Goal: Feedback & Contribution: Leave review/rating

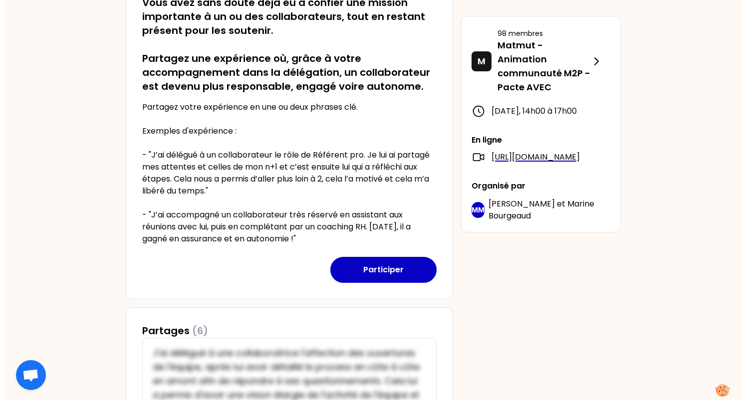
scroll to position [219, 0]
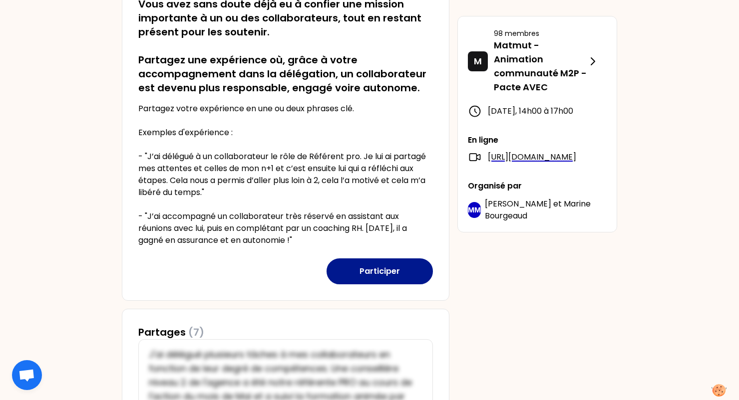
click at [373, 268] on button "Participer" at bounding box center [379, 271] width 106 height 26
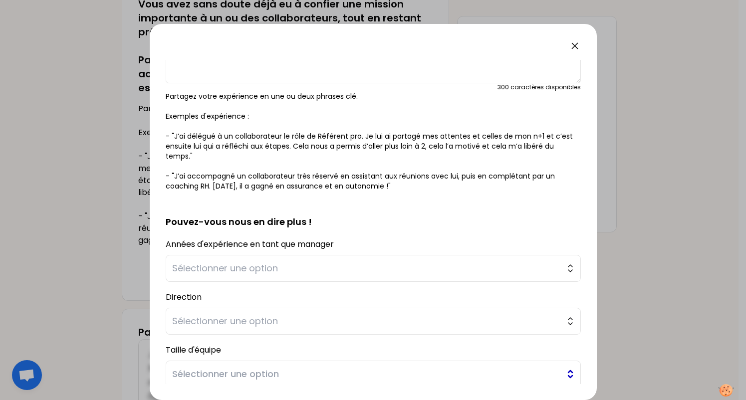
scroll to position [183, 0]
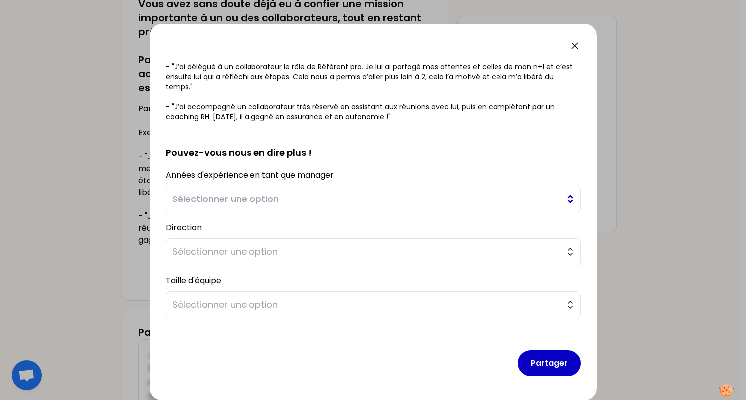
click at [301, 194] on span "Sélectionner une option" at bounding box center [366, 199] width 388 height 14
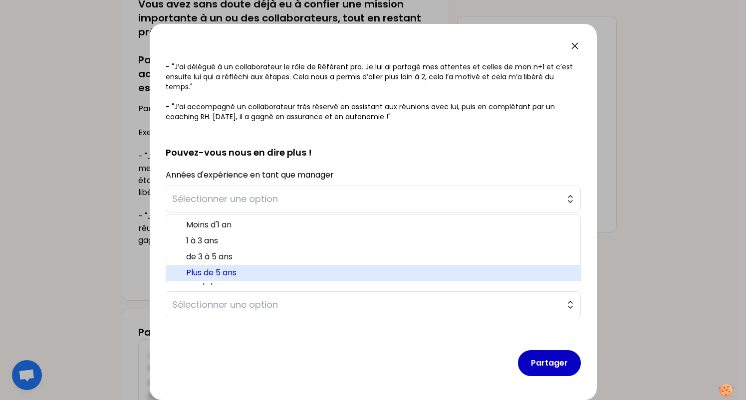
click at [226, 272] on span "Plus de 5 ans" at bounding box center [379, 273] width 386 height 12
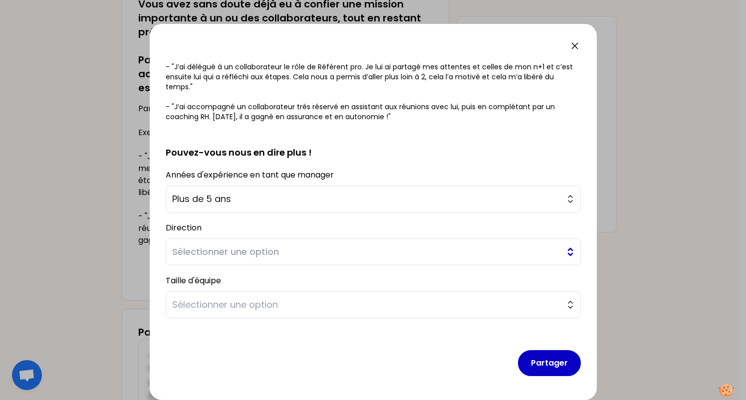
click at [258, 252] on span "Sélectionner une option" at bounding box center [366, 252] width 388 height 14
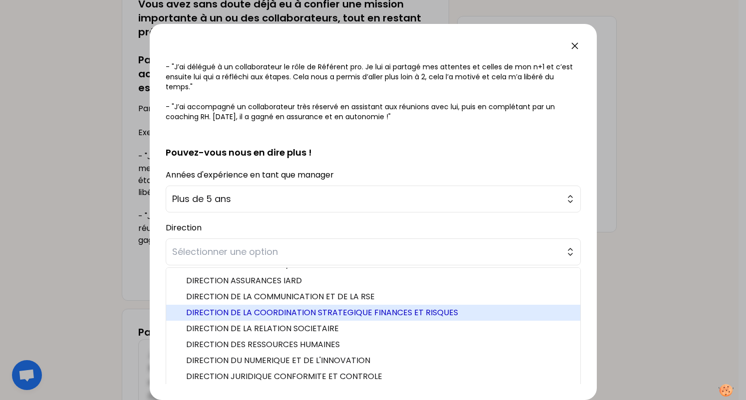
scroll to position [13, 0]
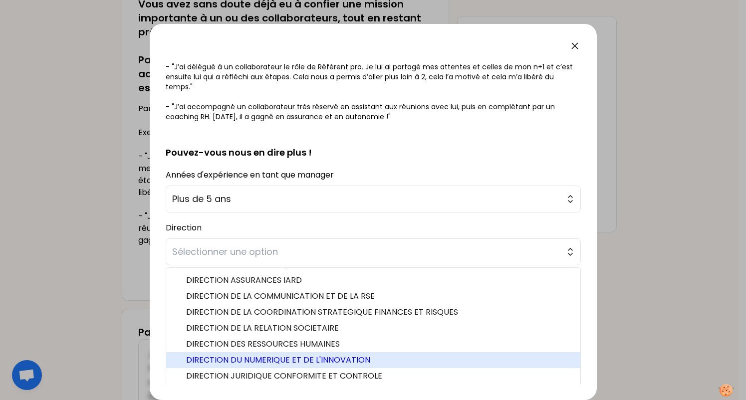
click at [271, 355] on span "DIRECTION DU NUMERIQUE ET DE L'INNOVATION" at bounding box center [379, 360] width 386 height 12
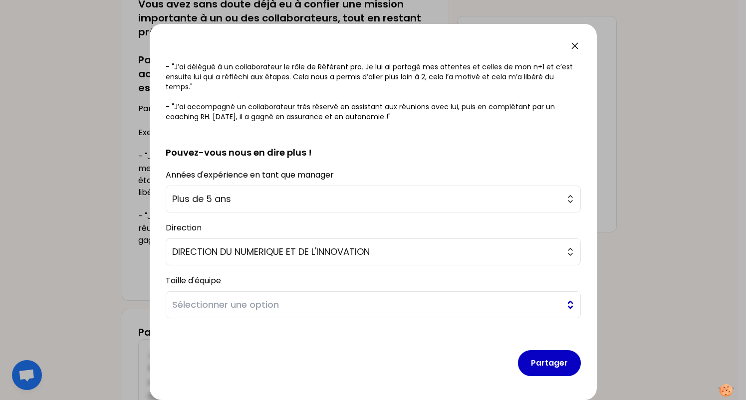
click at [213, 304] on span "Sélectionner une option" at bounding box center [366, 305] width 388 height 14
click at [409, 149] on h2 "Pouvez-vous nous en dire plus !" at bounding box center [373, 145] width 415 height 30
click at [376, 81] on p "Partagez votre expérience en une ou deux phrases clé. Exemples d'expérience : -…" at bounding box center [373, 72] width 415 height 100
click at [308, 96] on p "Partagez votre expérience en une ou deux phrases clé. Exemples d'expérience : -…" at bounding box center [373, 72] width 415 height 100
click at [204, 305] on span "Sélectionner une option" at bounding box center [366, 305] width 388 height 14
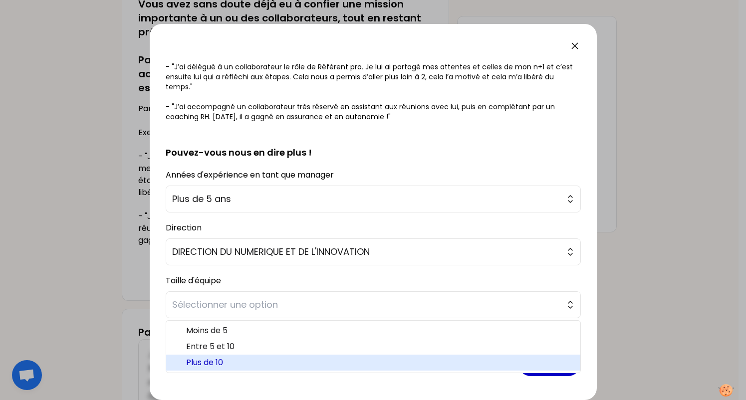
click at [211, 364] on span "Plus de 10" at bounding box center [379, 363] width 386 height 12
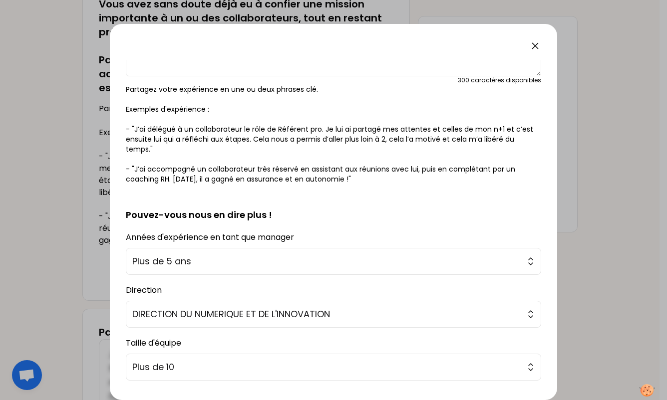
scroll to position [120, 0]
drag, startPoint x: 134, startPoint y: 169, endPoint x: 364, endPoint y: 182, distance: 230.4
click at [364, 182] on p "Partagez votre expérience en une ou deux phrases clé. Exemples d'expérience : -…" at bounding box center [333, 135] width 415 height 100
copy p "J’ai accompagné un collaborateur très réservé en assistant aux réunions avec lu…"
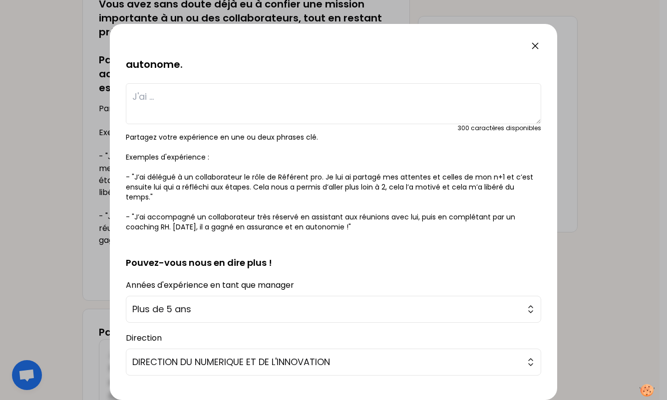
scroll to position [69, 0]
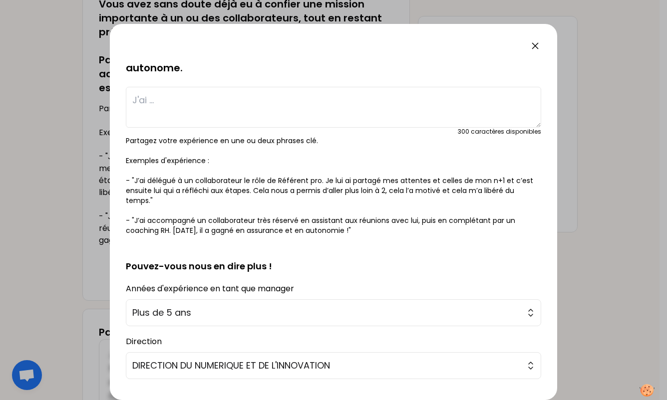
copy p "J’ai accompagné un collaborateur très réservé en assistant aux réunions avec lu…"
click at [144, 113] on textarea at bounding box center [333, 107] width 415 height 41
paste textarea "J’ai accompagné un collaborateur très réservé en assistant aux réunions avec lu…"
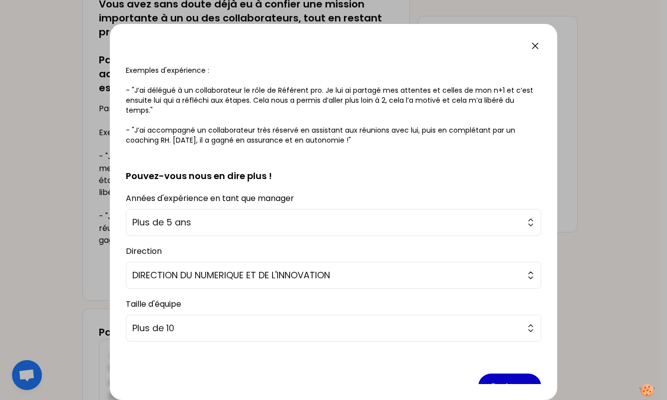
scroll to position [183, 0]
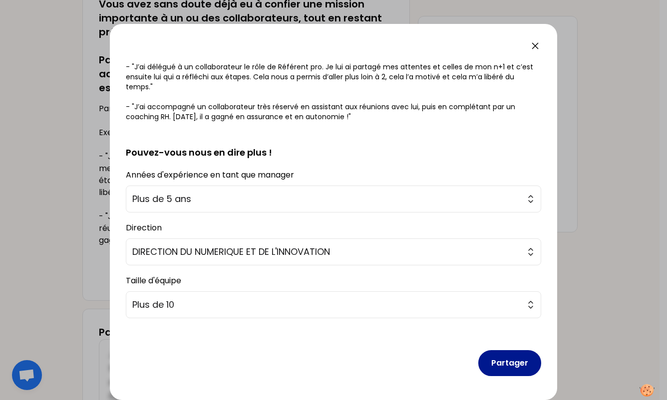
type textarea "J’ai accompagné un collaborateur très réservé en assistant aux réunions avec lu…"
click at [492, 360] on button "Partager" at bounding box center [509, 363] width 63 height 26
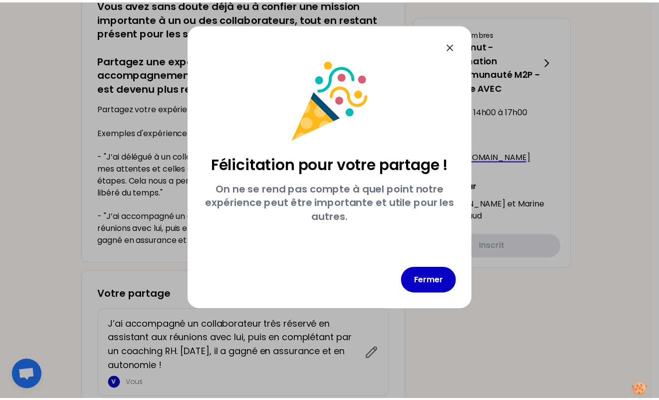
scroll to position [0, 0]
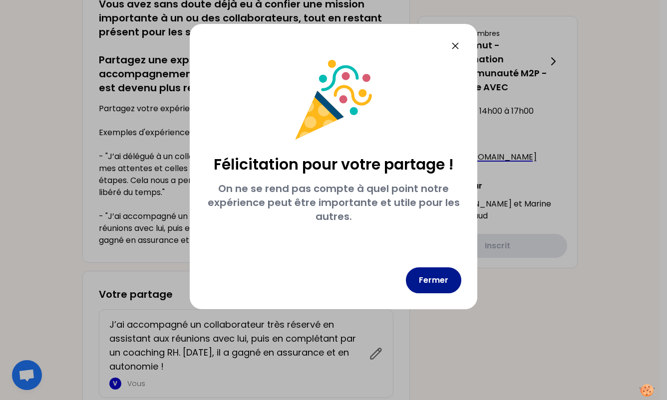
click at [439, 277] on button "Fermer" at bounding box center [433, 280] width 55 height 26
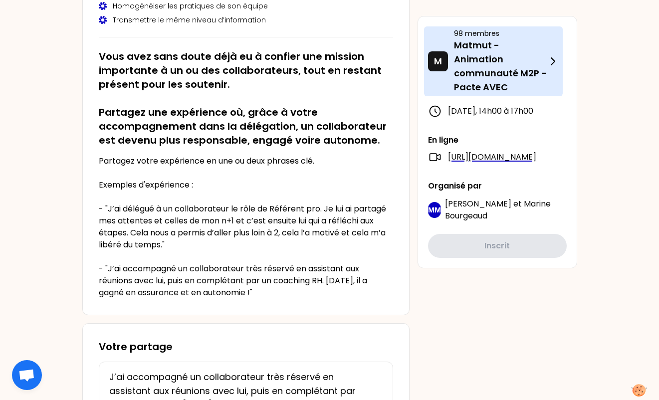
scroll to position [166, 0]
click at [503, 64] on p "Matmut - Animation communauté M2P - Pacte AVEC" at bounding box center [500, 66] width 93 height 56
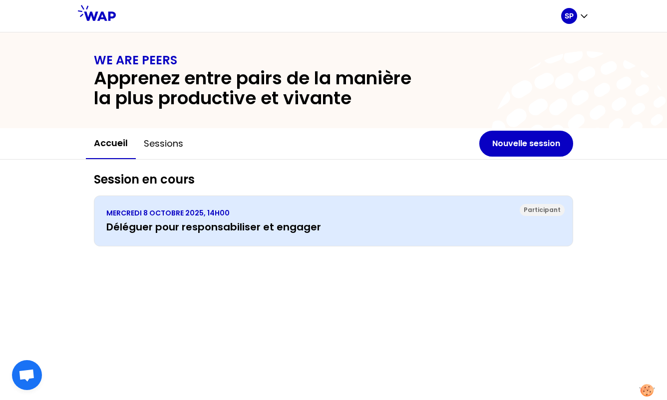
click at [184, 227] on h3 "Déléguer pour responsabiliser et engager" at bounding box center [333, 227] width 454 height 14
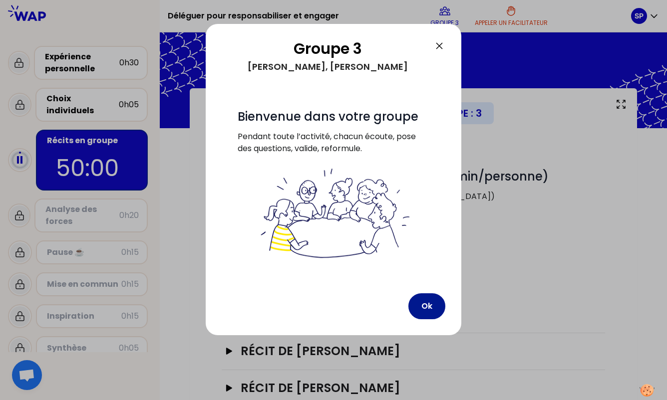
click at [421, 301] on button "Ok" at bounding box center [426, 306] width 37 height 26
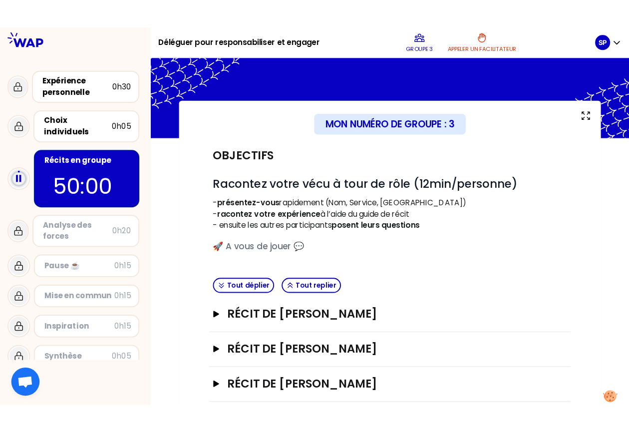
scroll to position [56, 0]
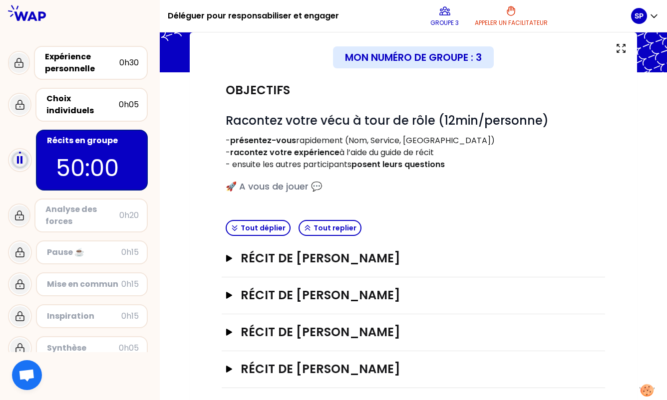
click at [193, 358] on div "Mon numéro de groupe : 3 Objectifs # Racontez votre vécu à tour de rôle (12min/…" at bounding box center [413, 220] width 447 height 376
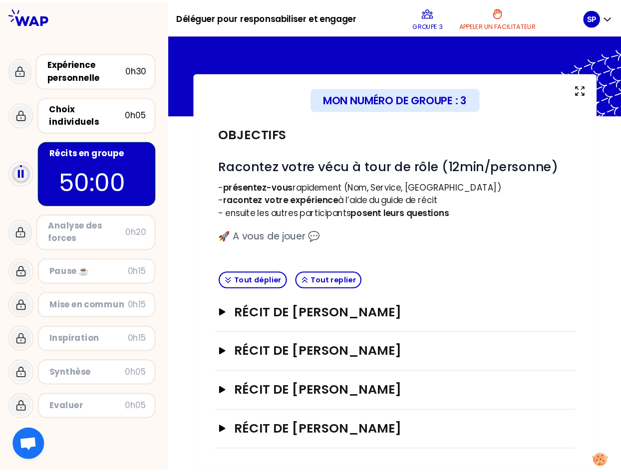
scroll to position [0, 0]
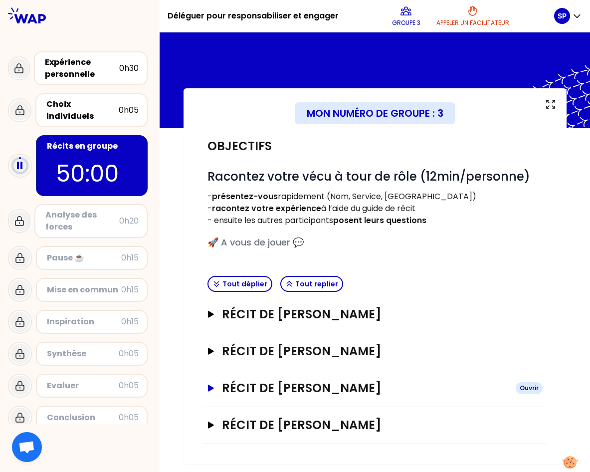
click at [210, 386] on icon "button" at bounding box center [211, 388] width 6 height 6
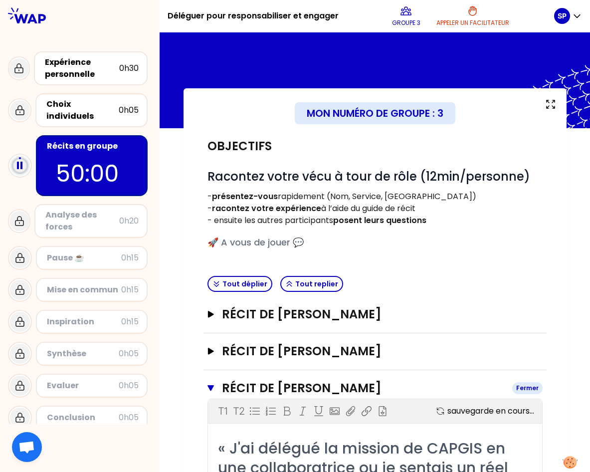
click at [210, 386] on icon "button" at bounding box center [211, 388] width 6 height 6
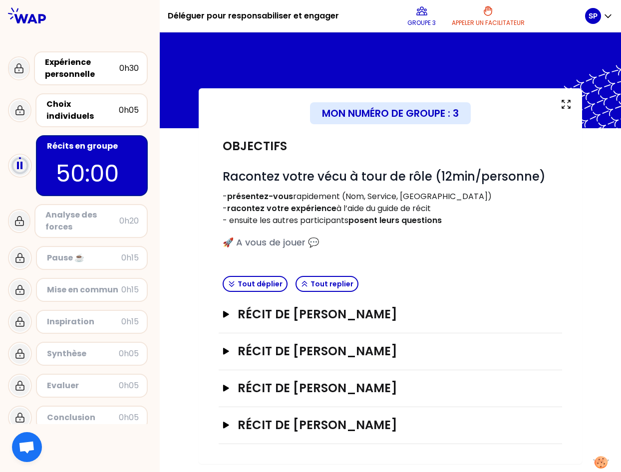
click at [373, 202] on p "- présentez-vous rapidement (Nom, Service, [GEOGRAPHIC_DATA])" at bounding box center [390, 197] width 335 height 12
click at [225, 384] on button "Récit de [PERSON_NAME]" at bounding box center [390, 388] width 335 height 16
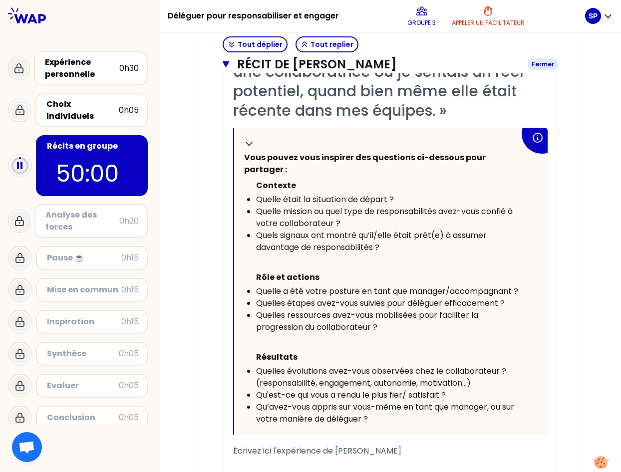
scroll to position [396, 0]
click at [192, 228] on div "Mon numéro de groupe : 3 Objectifs # Racontez votre vécu à tour de rôle (12min/…" at bounding box center [390, 155] width 461 height 925
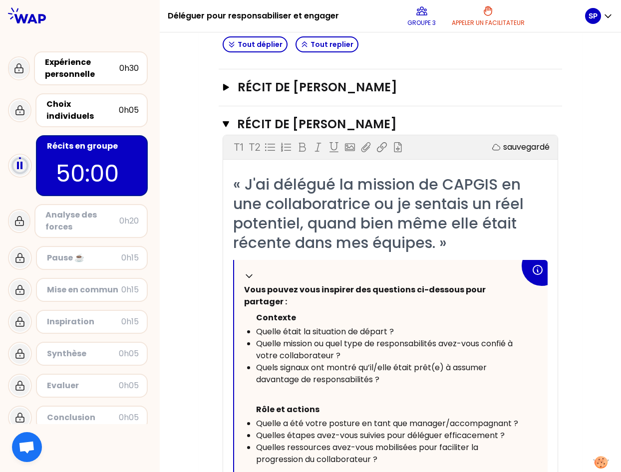
scroll to position [262, 0]
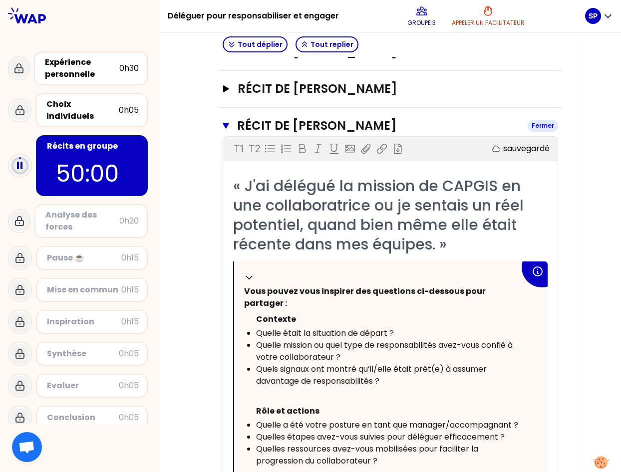
click at [223, 127] on icon "button" at bounding box center [226, 126] width 6 height 8
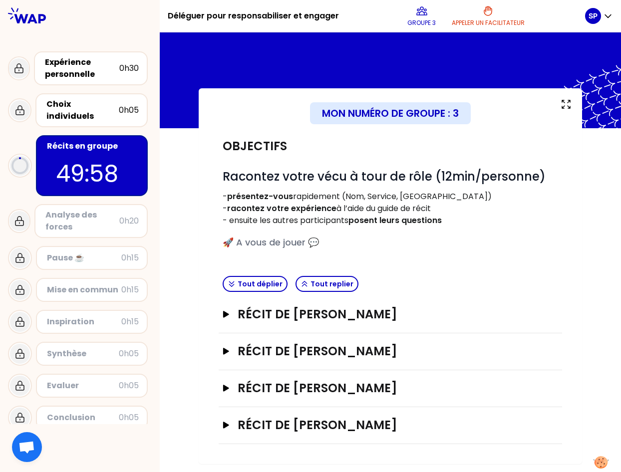
drag, startPoint x: 276, startPoint y: 27, endPoint x: 292, endPoint y: 22, distance: 16.7
click at [276, 27] on h1 "Déléguer pour responsabiliser et engager" at bounding box center [253, 16] width 171 height 32
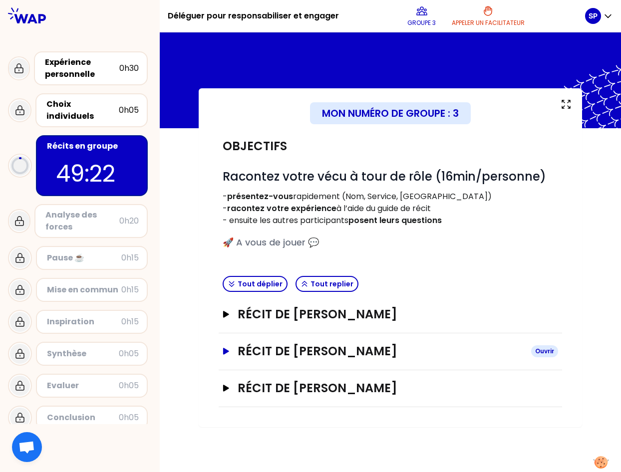
click at [227, 357] on button "Récit de [PERSON_NAME] Ouvrir" at bounding box center [390, 351] width 335 height 16
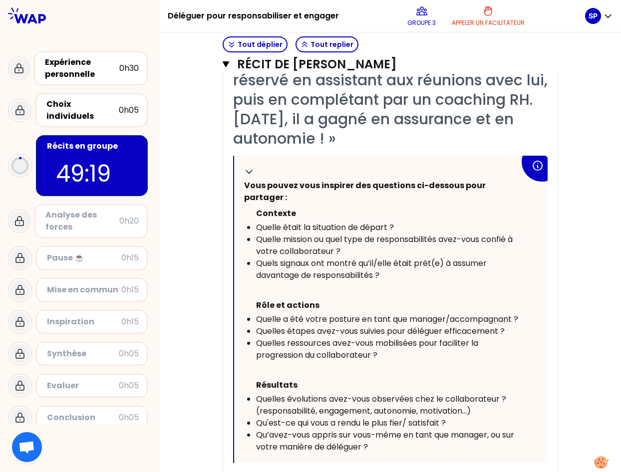
scroll to position [535, 0]
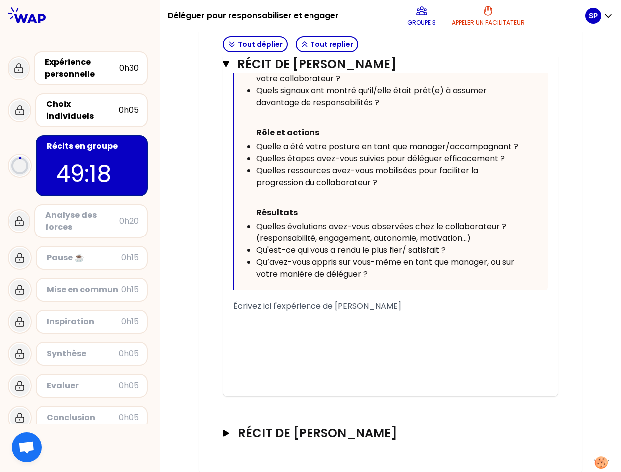
click at [246, 306] on span "Écrivez ici l'expérience de [PERSON_NAME]" at bounding box center [317, 305] width 168 height 11
drag, startPoint x: 400, startPoint y: 314, endPoint x: 217, endPoint y: 296, distance: 184.0
click at [219, 296] on div "Récit de [PERSON_NAME] Fermer T1 T2 Exporter sauvegardé « J’ai accompagné un co…" at bounding box center [390, 112] width 343 height 605
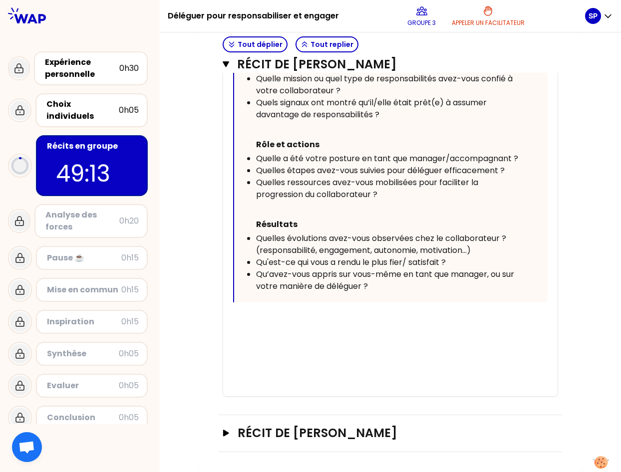
scroll to position [523, 0]
click at [257, 323] on div "﻿" at bounding box center [390, 318] width 314 height 12
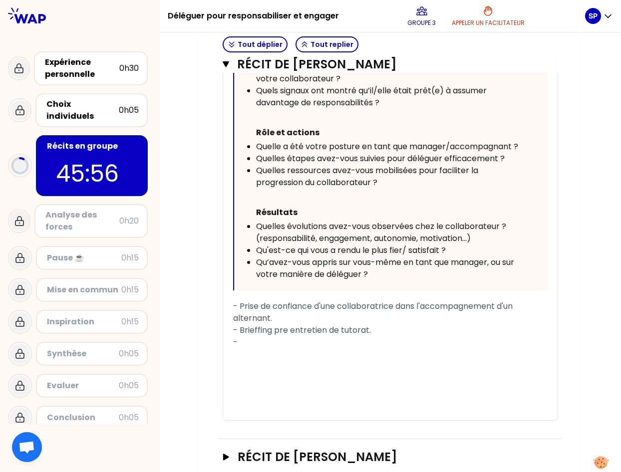
click at [265, 360] on div "﻿" at bounding box center [390, 354] width 314 height 12
click at [266, 348] on div "-" at bounding box center [390, 342] width 314 height 12
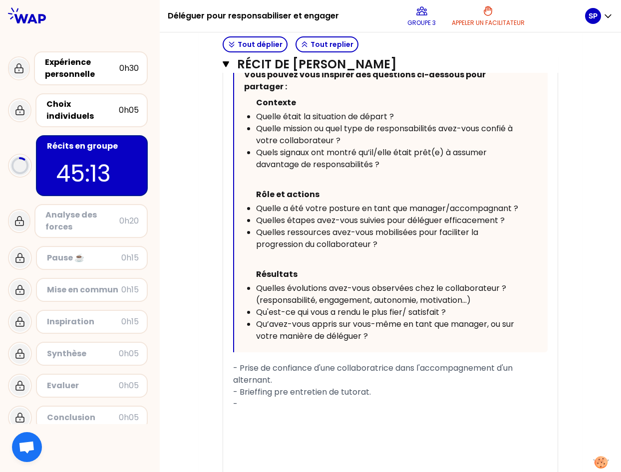
scroll to position [462, 0]
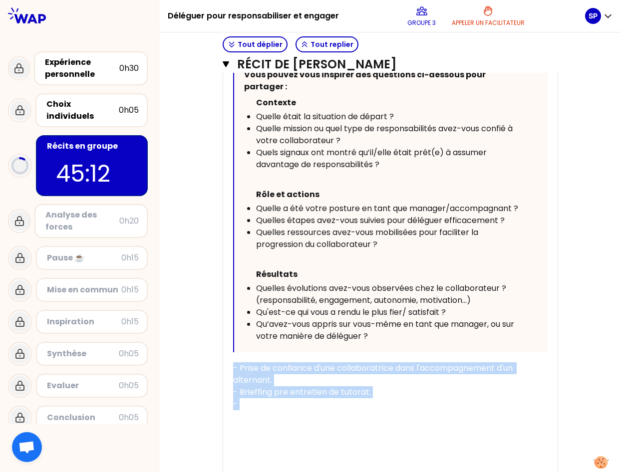
drag, startPoint x: 251, startPoint y: 424, endPoint x: 198, endPoint y: 377, distance: 70.4
click at [199, 377] on div "Mon numéro de groupe : 3 Objectifs # Racontez votre vécu à tour de rôle (16min/…" at bounding box center [390, 92] width 383 height 931
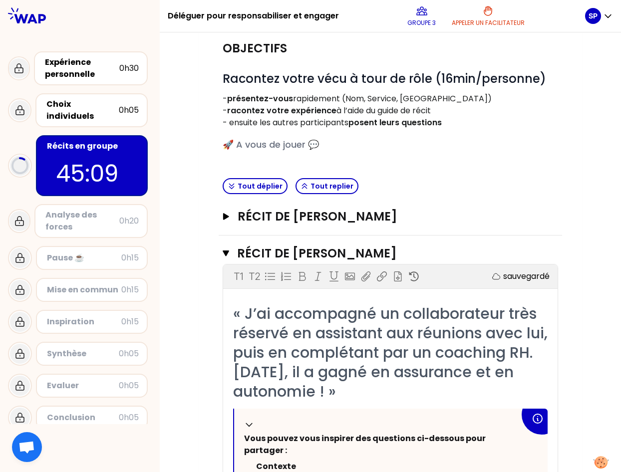
scroll to position [97, 0]
click at [223, 218] on icon "button" at bounding box center [226, 217] width 6 height 6
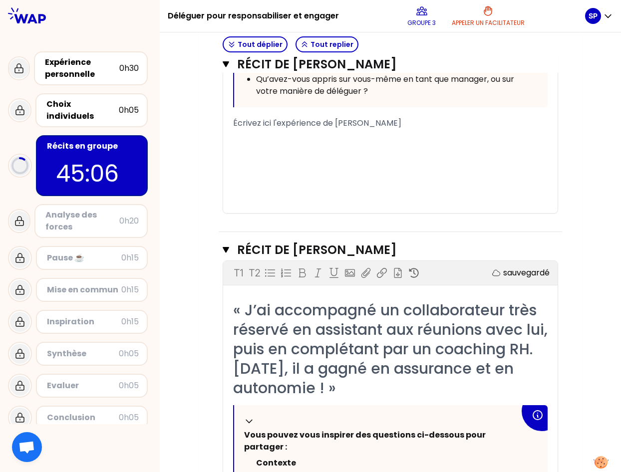
scroll to position [678, 0]
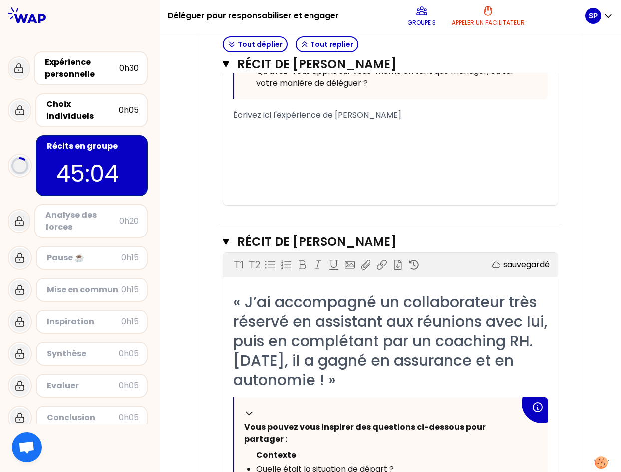
click at [248, 121] on span "Écrivez ici l'expérience de [PERSON_NAME]" at bounding box center [317, 114] width 168 height 11
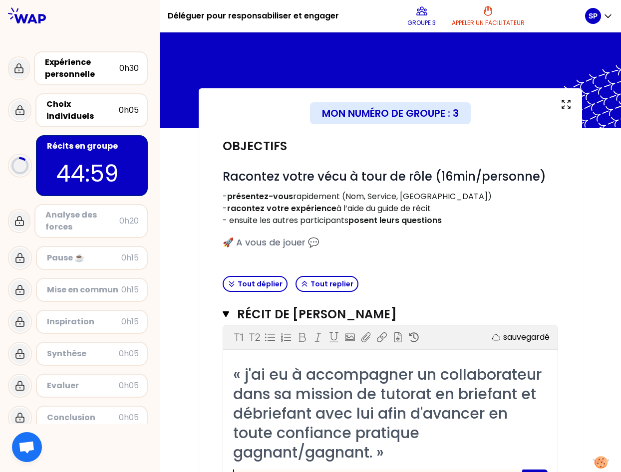
drag, startPoint x: 212, startPoint y: 278, endPoint x: 213, endPoint y: 136, distance: 142.7
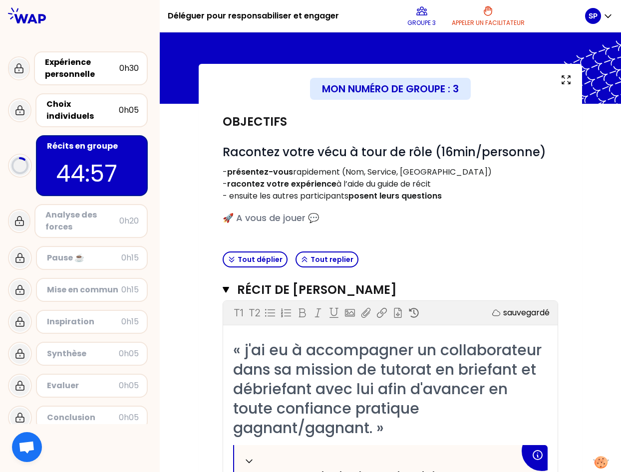
drag, startPoint x: 213, startPoint y: 136, endPoint x: 207, endPoint y: 172, distance: 36.3
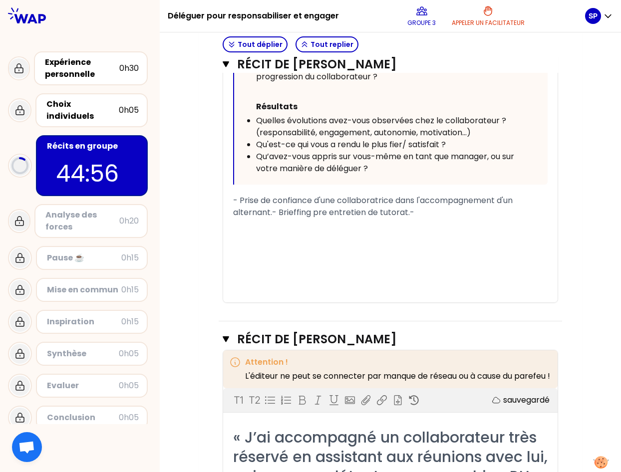
scroll to position [598, 0]
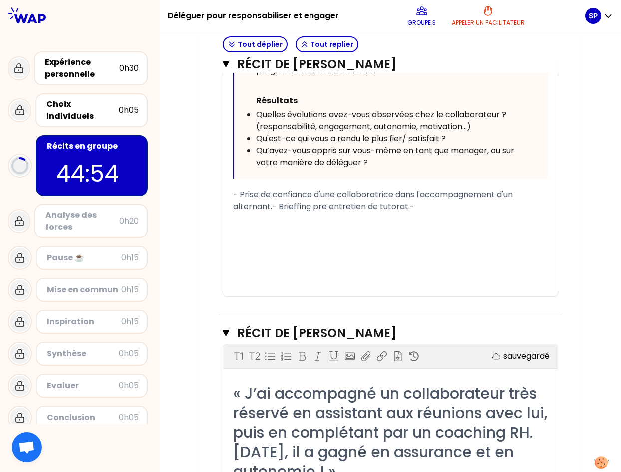
click at [267, 212] on span "- Prise de confiance d'une collaboratrice dans l'accompagnement d'un alternant.…" at bounding box center [373, 200] width 281 height 23
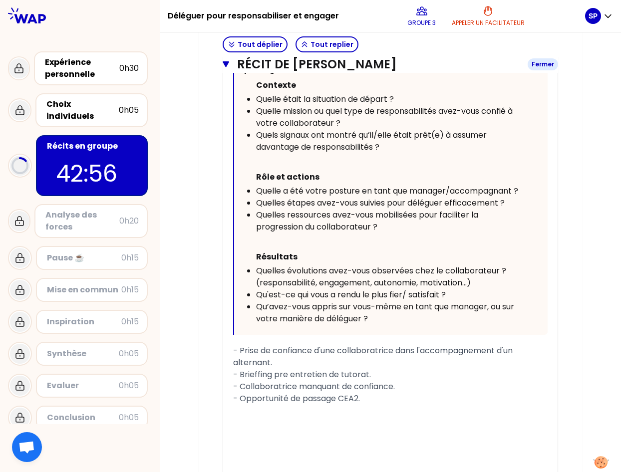
scroll to position [443, 0]
click at [284, 318] on span "Qu’avez-vous appris sur vous-même en tant que manager, ou sur votre manière de …" at bounding box center [386, 311] width 260 height 23
click at [253, 400] on div at bounding box center [390, 422] width 314 height 36
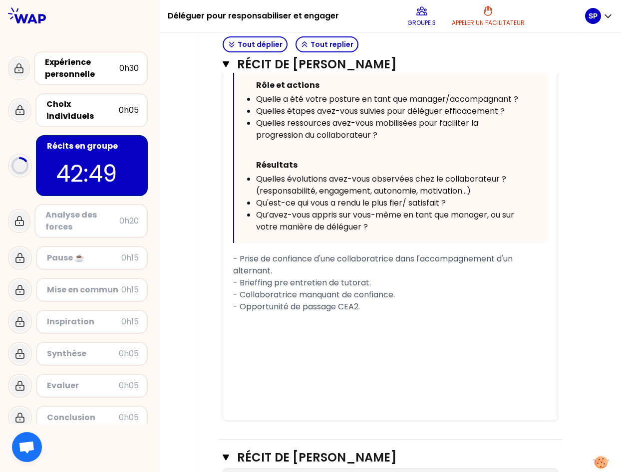
scroll to position [538, 0]
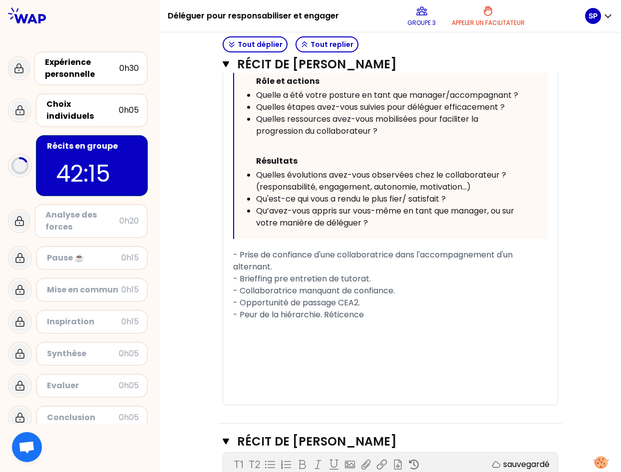
click at [365, 321] on div "- Peur de la hiérarchie. Réticence" at bounding box center [390, 315] width 314 height 12
click at [269, 321] on div "- Peur de la hiérarchie. Réticence au changement." at bounding box center [390, 315] width 314 height 12
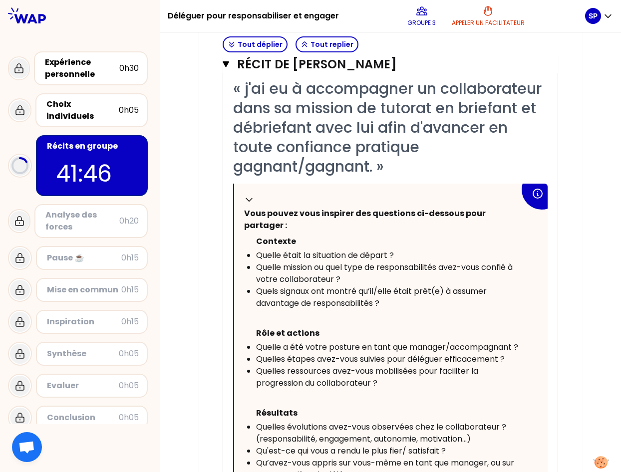
scroll to position [624, 0]
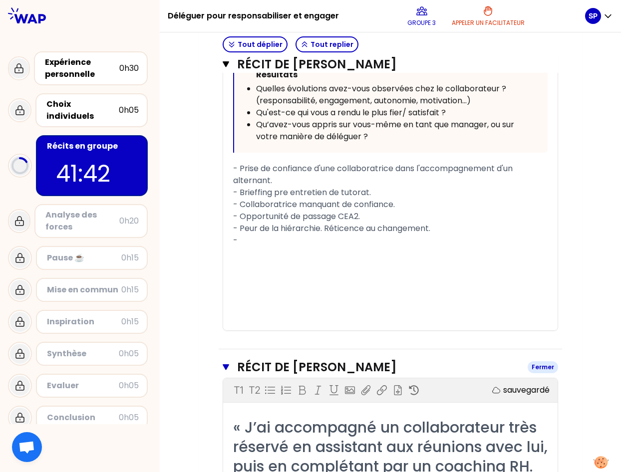
click at [223, 370] on icon "button" at bounding box center [226, 367] width 6 height 6
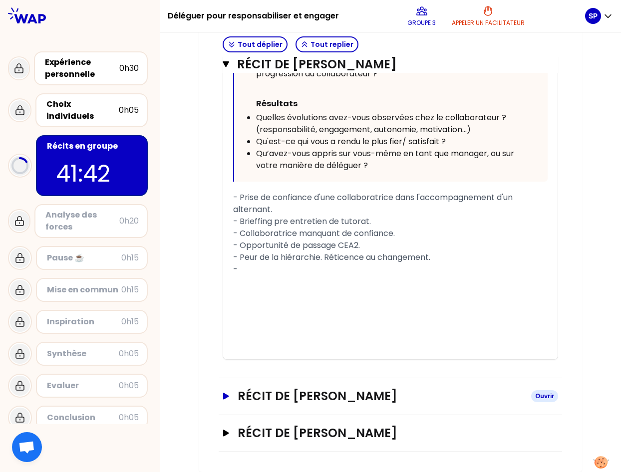
scroll to position [607, 0]
click at [245, 271] on div "- Peur de la hiérarchie. Réticence au changement. -" at bounding box center [390, 264] width 314 height 24
click at [243, 270] on div "- Peur de la hiérarchie. Réticence au changement. -" at bounding box center [390, 264] width 314 height 24
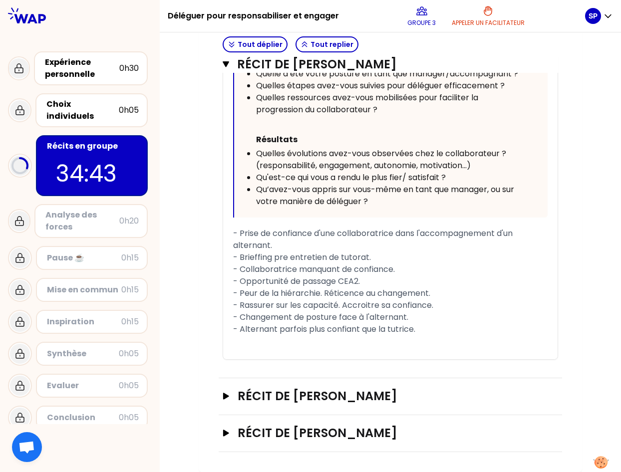
scroll to position [571, 0]
click at [277, 347] on div "﻿" at bounding box center [390, 341] width 314 height 12
click at [223, 66] on icon "button" at bounding box center [226, 64] width 6 height 6
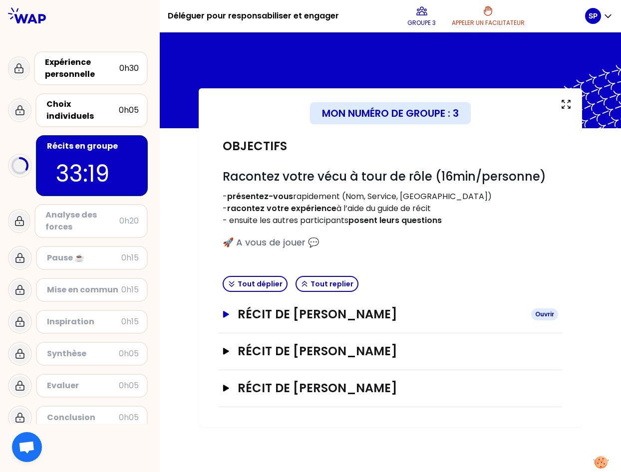
scroll to position [0, 0]
click at [226, 313] on icon "button" at bounding box center [226, 314] width 6 height 6
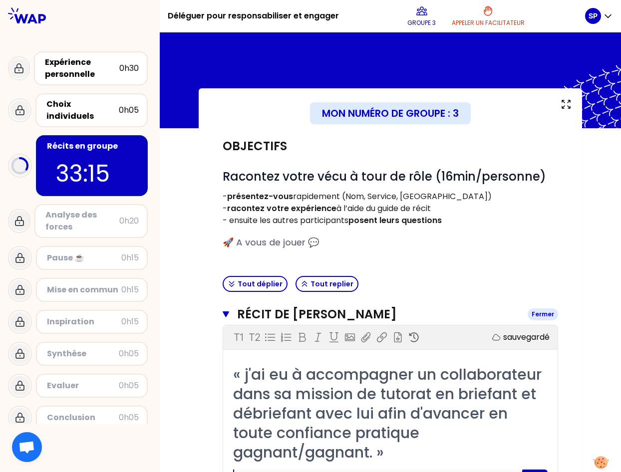
click at [223, 314] on icon "button" at bounding box center [226, 314] width 6 height 6
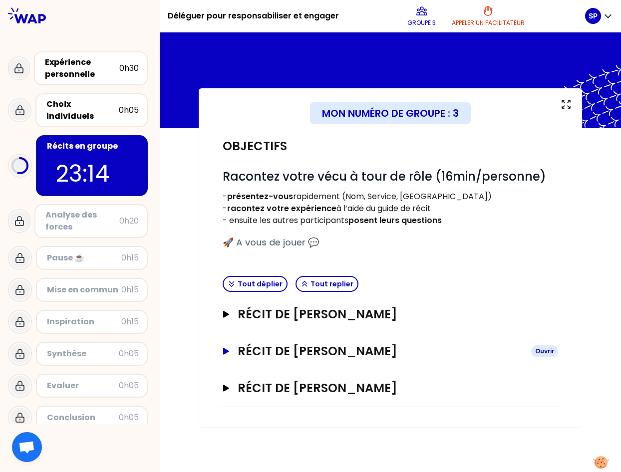
click at [224, 349] on icon "button" at bounding box center [226, 351] width 6 height 6
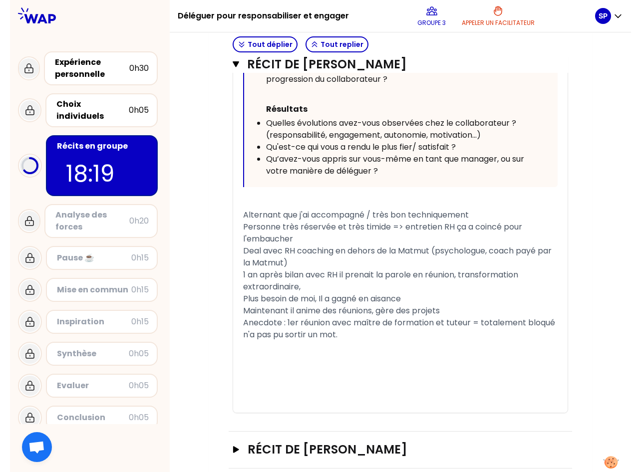
scroll to position [655, 0]
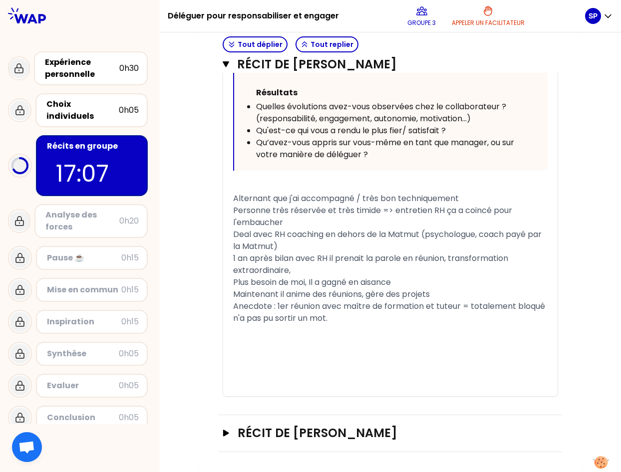
click at [0, 226] on html "Déléguer pour responsabiliser et engager Groupe 3 Appeler un facilitateur SP Ex…" at bounding box center [310, 236] width 621 height 472
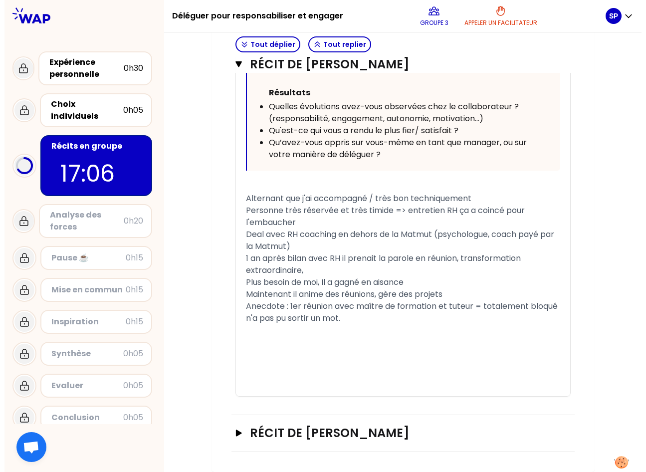
scroll to position [607, 0]
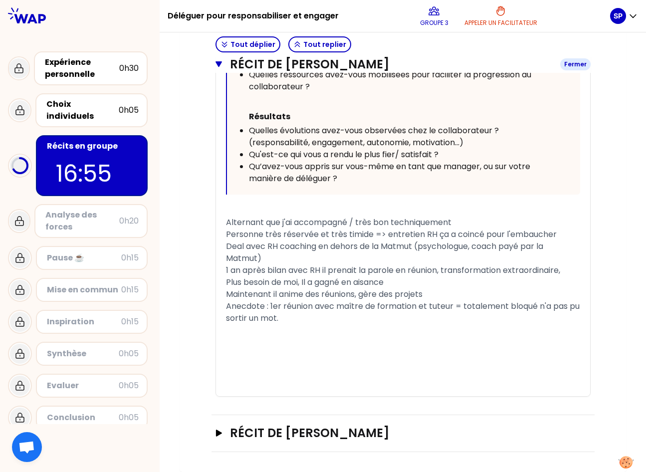
click at [216, 64] on icon "button" at bounding box center [219, 64] width 6 height 6
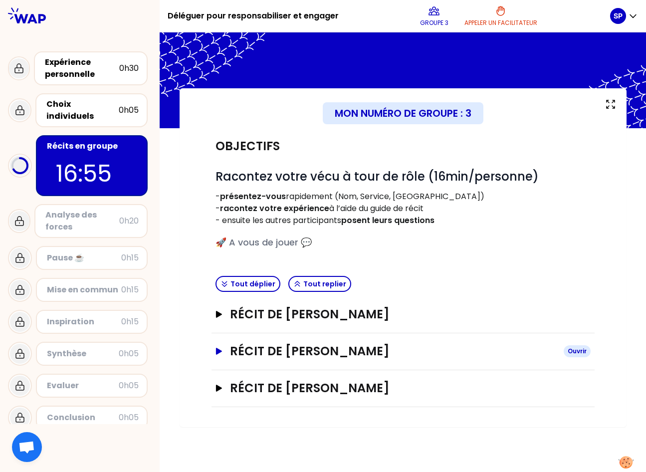
scroll to position [0, 0]
click at [205, 235] on div "Objectifs # Racontez votre vécu à tour de rôle (16min/personne) - présentez-vou…" at bounding box center [403, 267] width 407 height 279
click at [219, 387] on icon "button" at bounding box center [219, 388] width 6 height 7
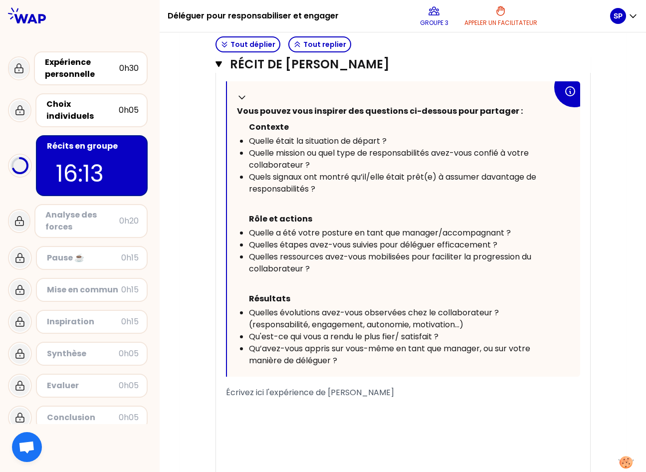
scroll to position [512, 0]
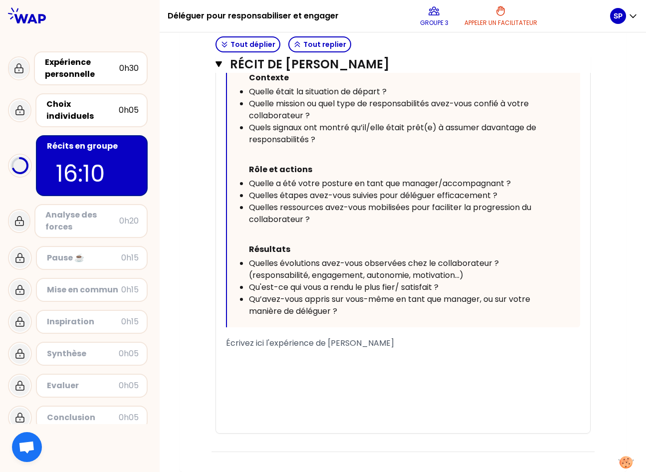
drag, startPoint x: 389, startPoint y: 348, endPoint x: 221, endPoint y: 345, distance: 168.2
click at [221, 345] on div "« J'ai délégué à plusieurs reprises des TEMPOS ou des Morning meeting à UNE CEA…" at bounding box center [403, 180] width 374 height 506
click at [249, 346] on div "-" at bounding box center [403, 343] width 354 height 12
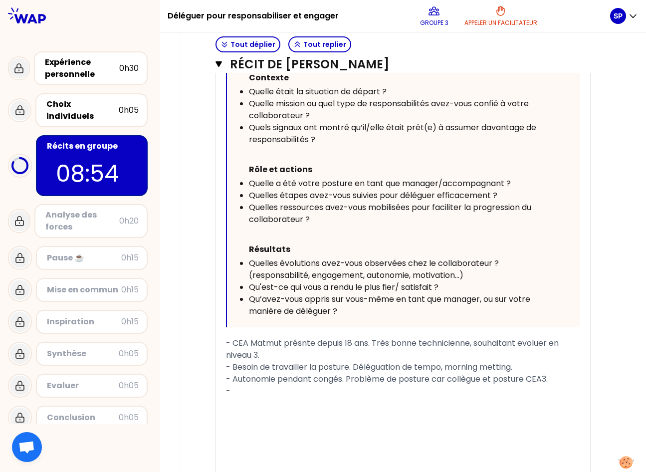
click at [479, 381] on span "- Autonomie pendant congés. Problème de posture car collègue et posture CEA3." at bounding box center [387, 378] width 322 height 11
click at [287, 393] on div "- Savoir être :" at bounding box center [403, 391] width 354 height 12
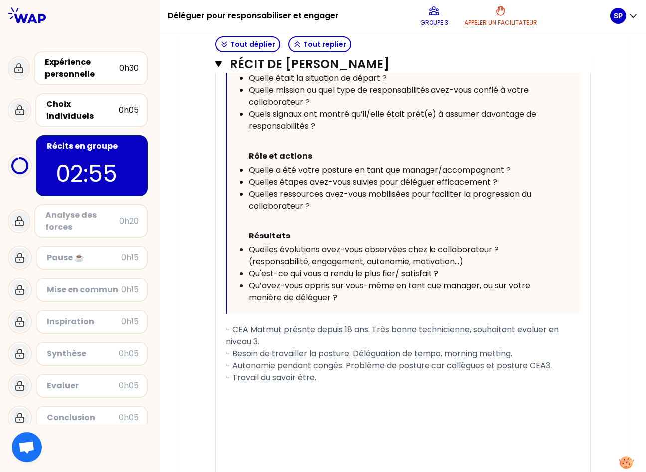
scroll to position [525, 0]
click at [216, 66] on icon "button" at bounding box center [219, 64] width 6 height 6
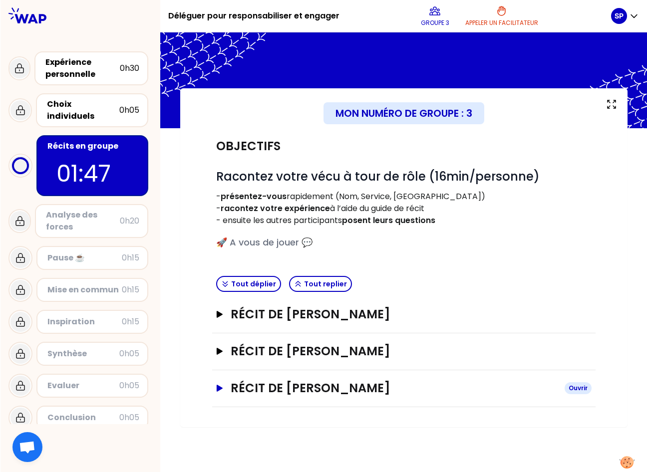
scroll to position [0, 0]
click at [381, 234] on div "# Racontez votre vécu à tour de rôle (16min/personne) - présentez-vous rapideme…" at bounding box center [403, 209] width 375 height 81
click at [220, 347] on button "Récit de [PERSON_NAME] Ouvrir" at bounding box center [403, 351] width 375 height 16
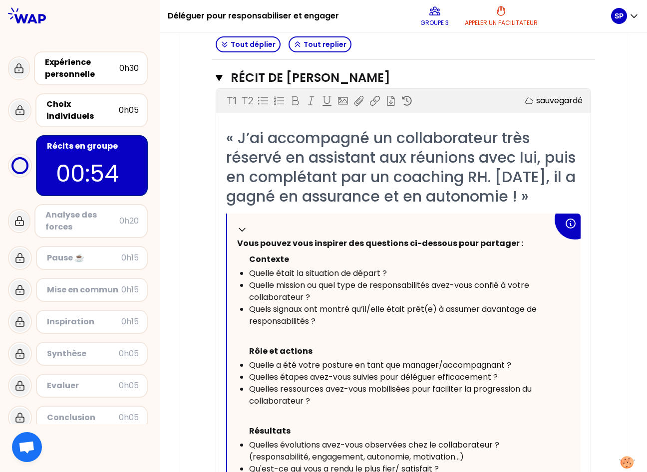
scroll to position [227, 0]
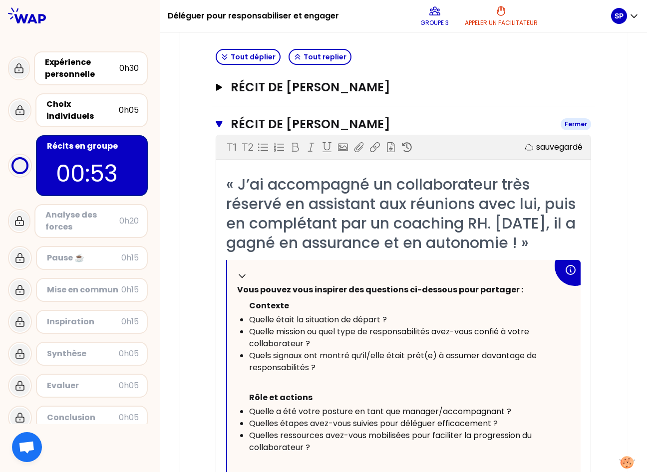
click at [216, 124] on icon "button" at bounding box center [219, 124] width 6 height 6
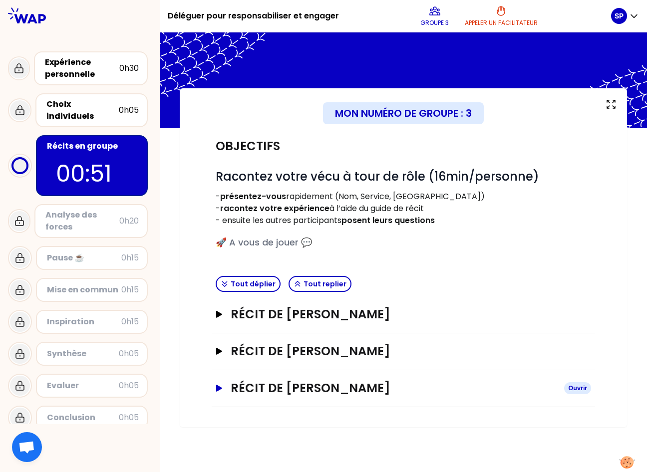
click at [219, 393] on button "Récit de [PERSON_NAME]" at bounding box center [403, 388] width 375 height 16
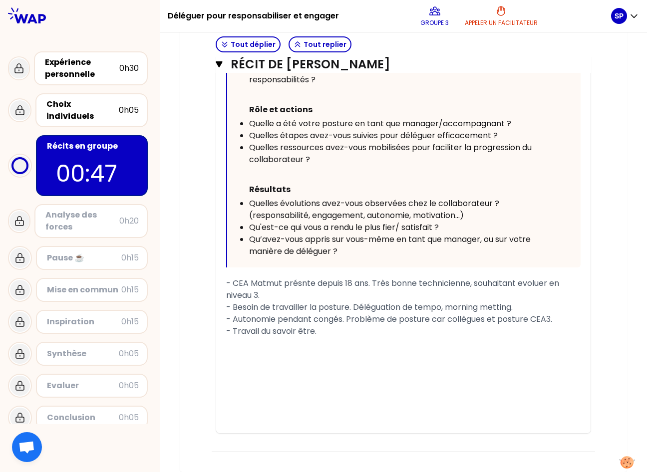
scroll to position [571, 0]
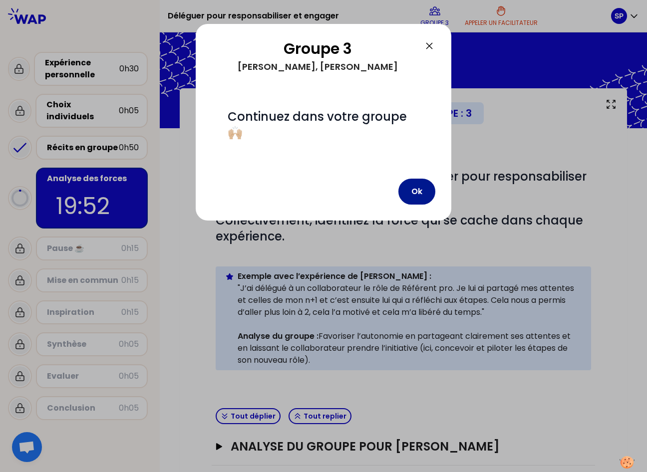
click at [423, 197] on button "Ok" at bounding box center [416, 192] width 37 height 26
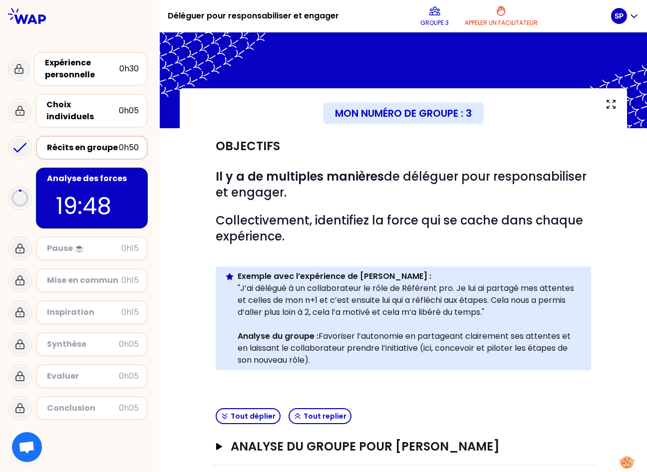
click at [86, 142] on div "Récits en groupe" at bounding box center [83, 148] width 72 height 12
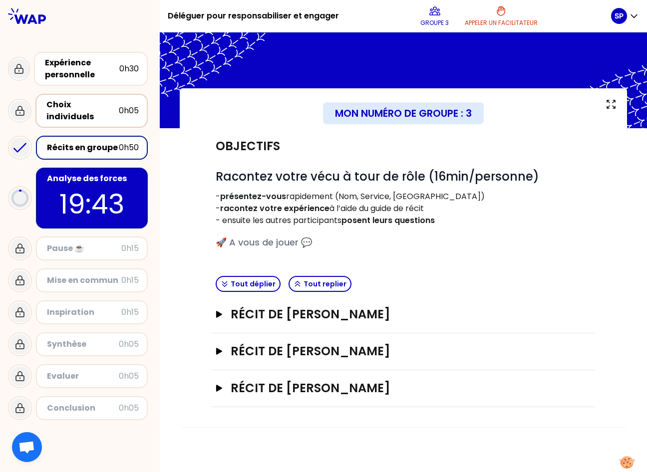
click at [75, 105] on div "Choix individuels" at bounding box center [82, 111] width 72 height 24
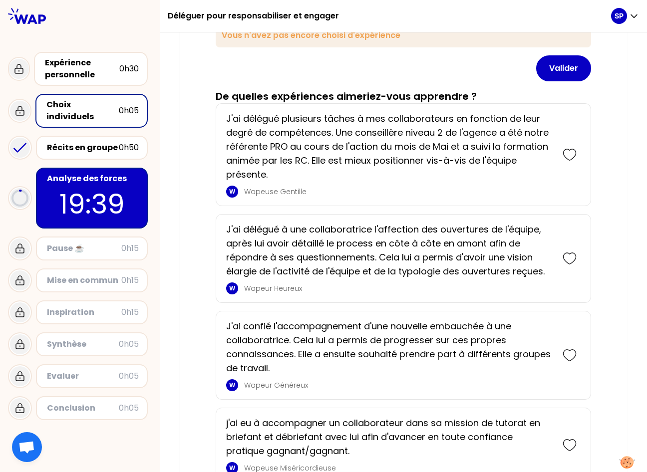
scroll to position [113, 0]
click at [75, 142] on div "Récits en groupe" at bounding box center [83, 148] width 72 height 12
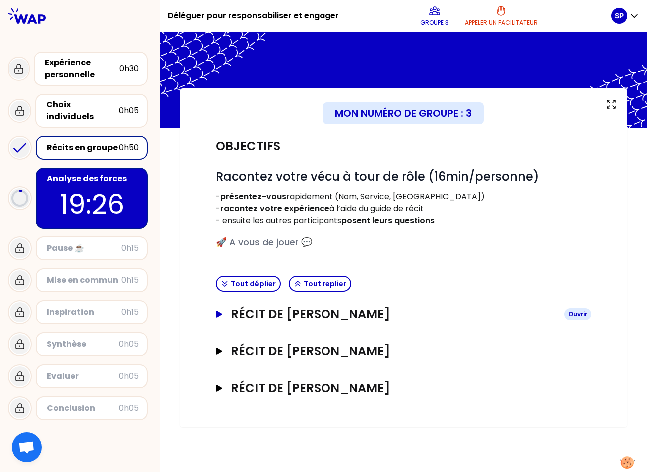
click at [221, 310] on button "Récit de [PERSON_NAME]" at bounding box center [403, 314] width 375 height 16
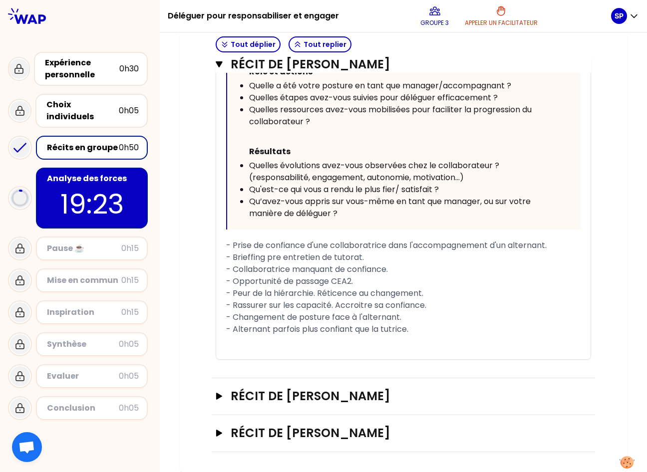
scroll to position [516, 0]
click at [65, 185] on p "19:20" at bounding box center [92, 204] width 94 height 39
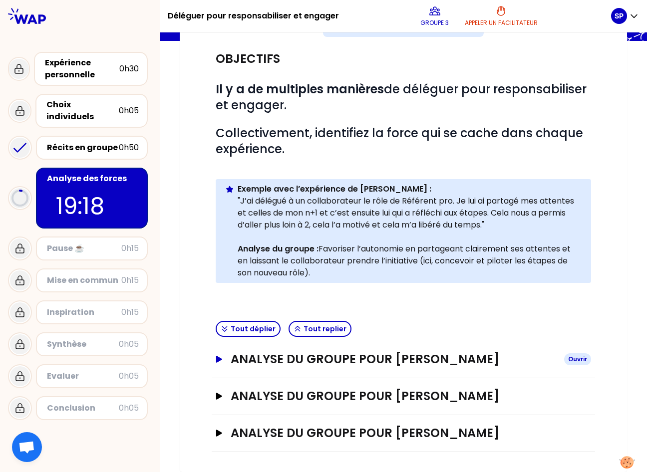
click at [215, 356] on icon "button" at bounding box center [219, 359] width 8 height 7
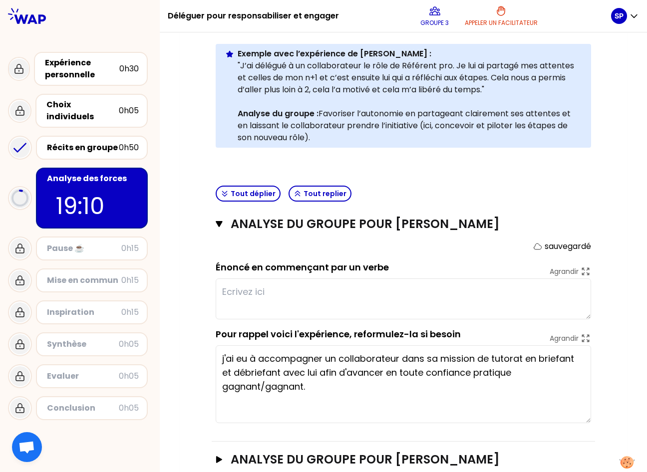
drag, startPoint x: 584, startPoint y: 385, endPoint x: 587, endPoint y: 423, distance: 37.5
click at [587, 400] on div "ANALYSE DU GROUPE POUR [PERSON_NAME] sauvegardé Énoncé en commençant par un ver…" at bounding box center [403, 324] width 383 height 236
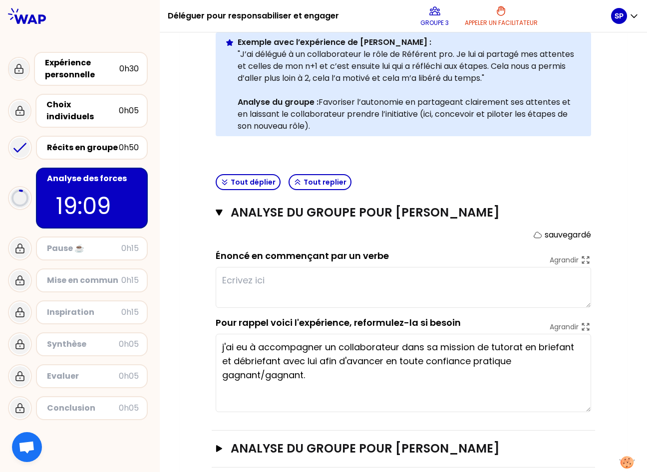
scroll to position [235, 0]
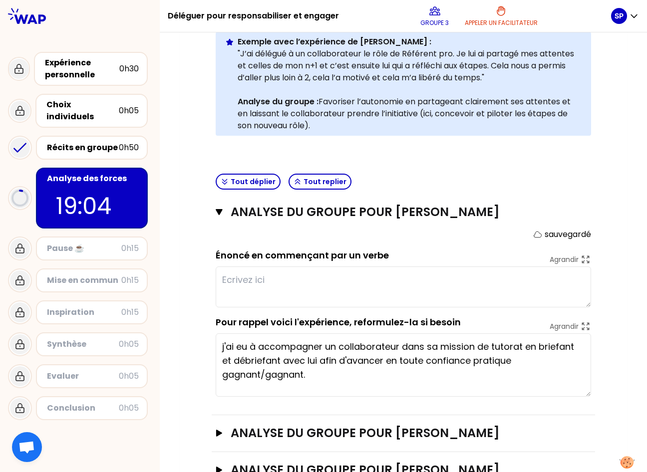
drag, startPoint x: 585, startPoint y: 408, endPoint x: 588, endPoint y: 393, distance: 15.4
click at [588, 393] on div "ANALYSE DU GROUPE POUR [PERSON_NAME] sauvegardé Énoncé en commençant par un ver…" at bounding box center [403, 304] width 383 height 221
click at [88, 142] on div "Récits en groupe" at bounding box center [83, 148] width 72 height 12
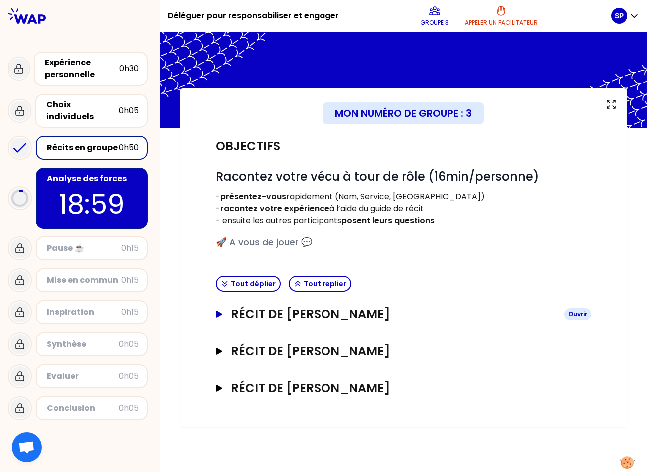
click at [226, 317] on button "Récit de [PERSON_NAME]" at bounding box center [403, 314] width 375 height 16
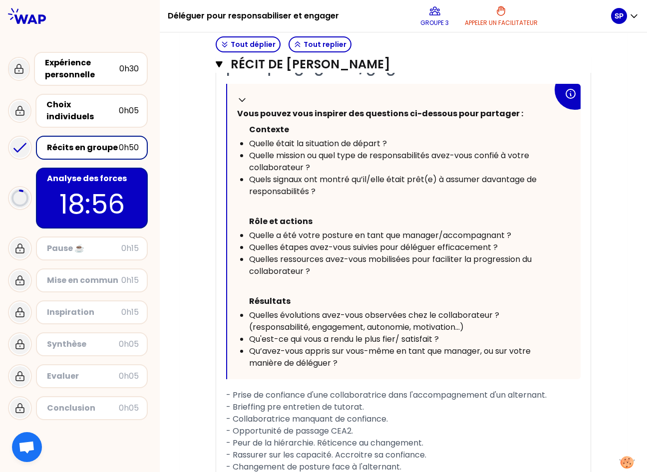
scroll to position [516, 0]
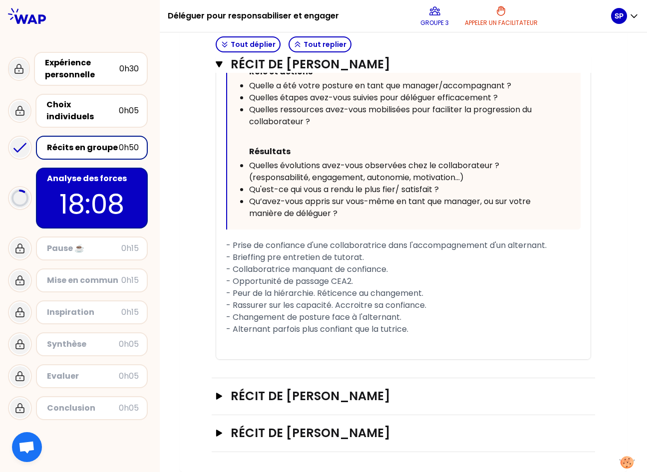
click at [76, 174] on div "Analyse des forces" at bounding box center [93, 179] width 92 height 12
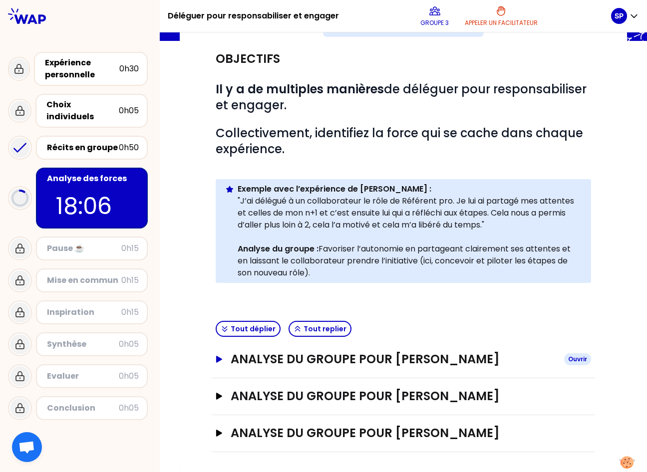
click at [216, 365] on button "ANALYSE DU GROUPE POUR [PERSON_NAME]" at bounding box center [403, 359] width 375 height 16
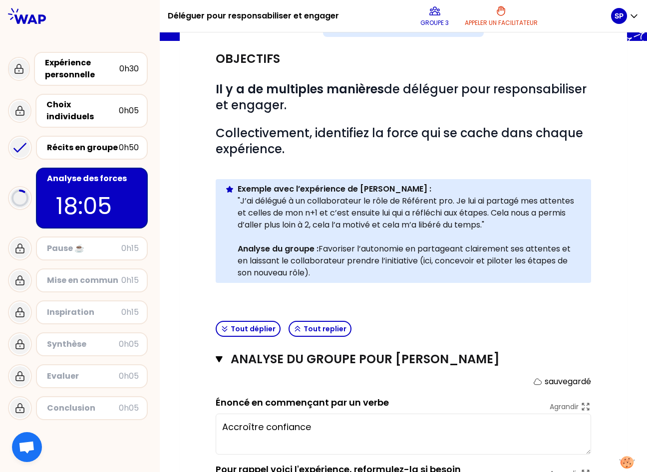
click at [279, 335] on div "Tout déplier Tout replier" at bounding box center [403, 329] width 383 height 24
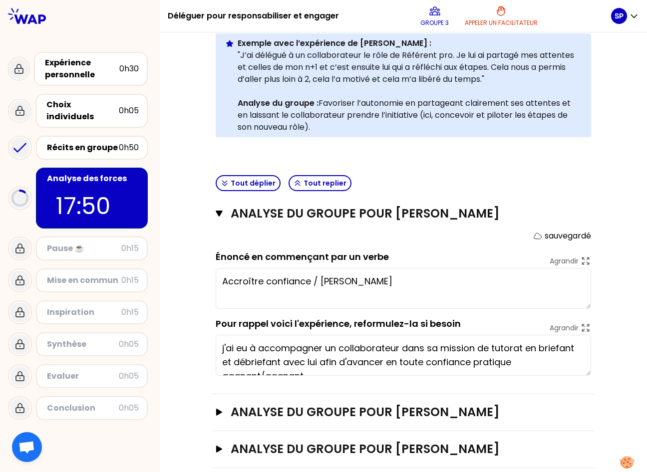
scroll to position [249, 0]
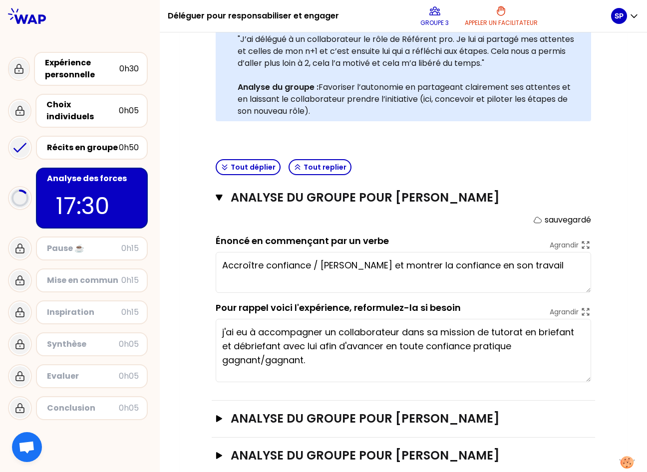
drag, startPoint x: 584, startPoint y: 357, endPoint x: 589, endPoint y: 380, distance: 23.0
click at [589, 380] on div "ANALYSE DU GROUPE POUR [PERSON_NAME] sauvegardé Énoncé en commençant par un ver…" at bounding box center [403, 290] width 383 height 221
type textarea "Accroître sa confiance / [PERSON_NAME] et montrer la confiance en son travail"
click at [216, 400] on icon "button" at bounding box center [219, 418] width 6 height 7
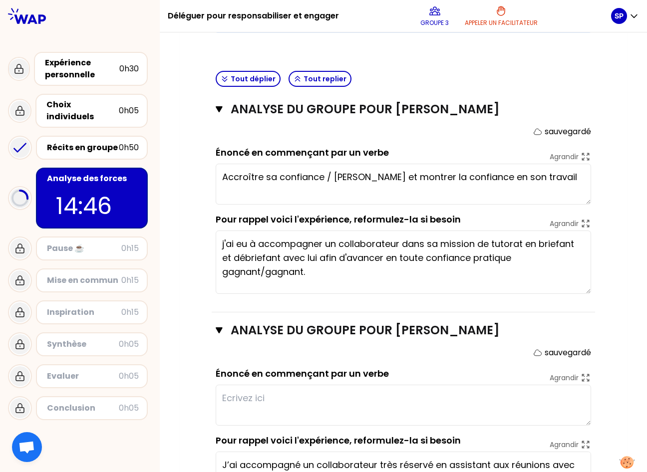
scroll to position [433, 0]
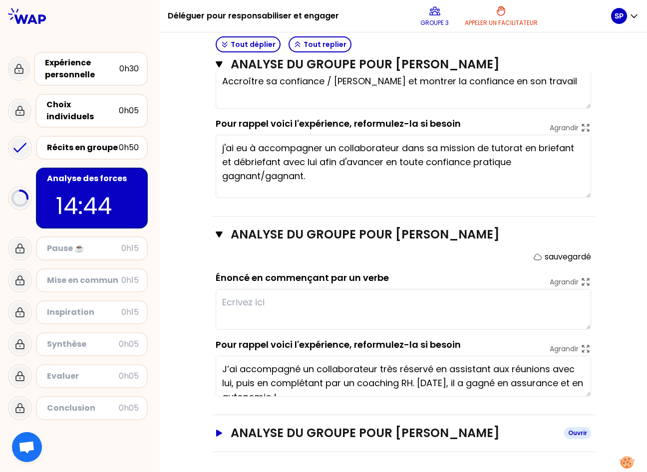
click at [216, 400] on icon "button" at bounding box center [219, 433] width 6 height 7
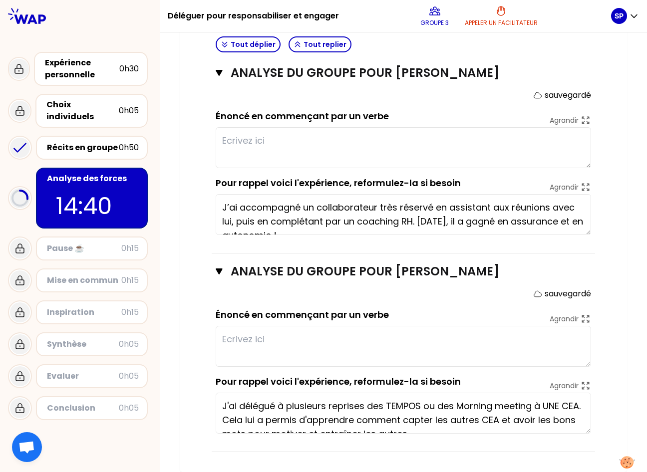
scroll to position [14, 0]
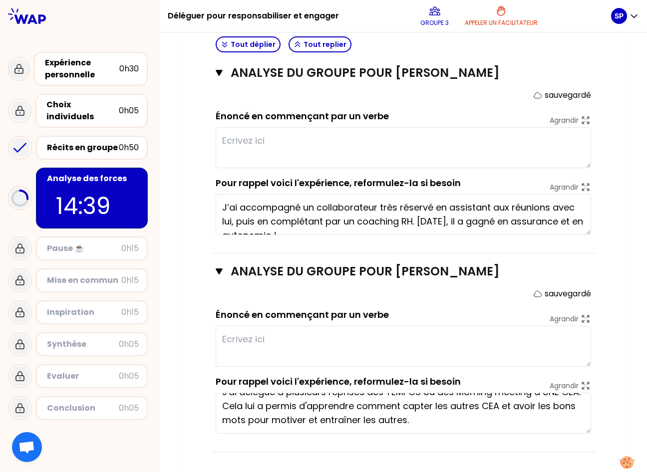
drag, startPoint x: 218, startPoint y: 408, endPoint x: 465, endPoint y: 440, distance: 249.1
click at [465, 400] on div "ANALYSE DU GROUPE POUR [PERSON_NAME] sauvegardé Énoncé en commençant par un ver…" at bounding box center [403, 353] width 383 height 199
click at [272, 346] on textarea at bounding box center [403, 346] width 375 height 41
click at [216, 74] on icon "button" at bounding box center [219, 73] width 7 height 8
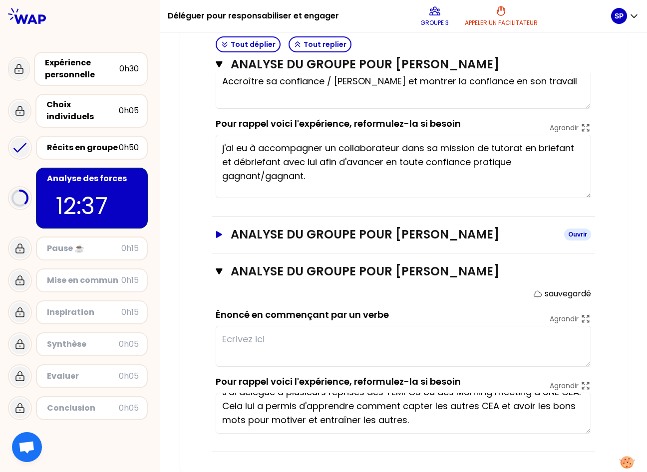
scroll to position [433, 0]
click at [216, 274] on icon "button" at bounding box center [219, 271] width 7 height 8
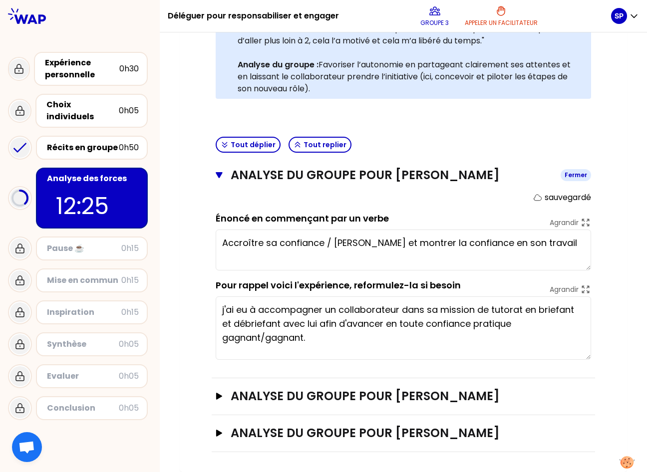
click at [218, 175] on icon "button" at bounding box center [219, 175] width 7 height 8
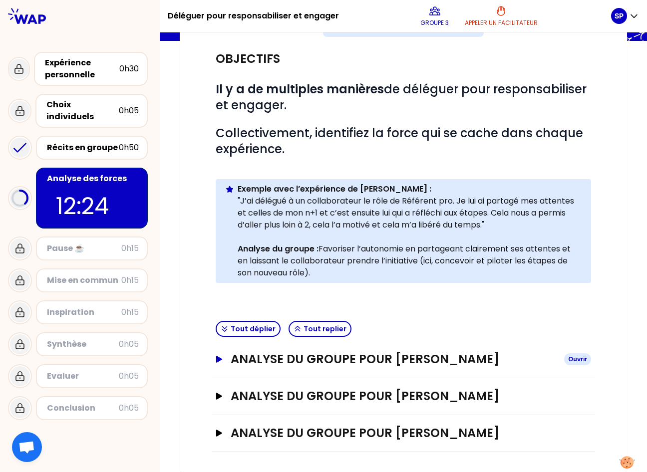
scroll to position [87, 0]
click at [216, 359] on icon "button" at bounding box center [219, 359] width 6 height 7
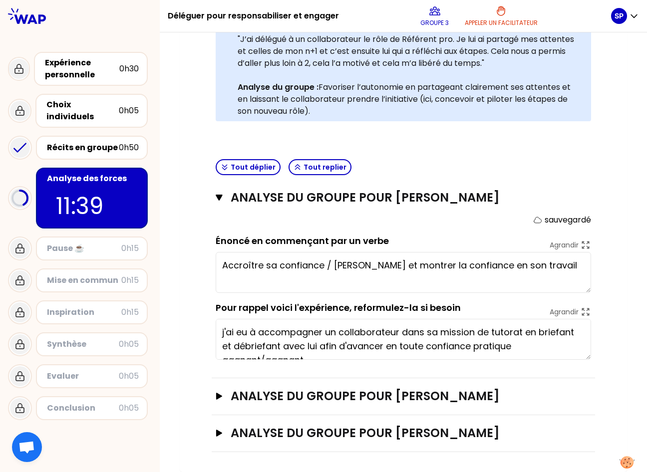
click at [221, 276] on textarea "Accroître sa confiance / [PERSON_NAME] et montrer la confiance en son travail" at bounding box center [403, 272] width 375 height 41
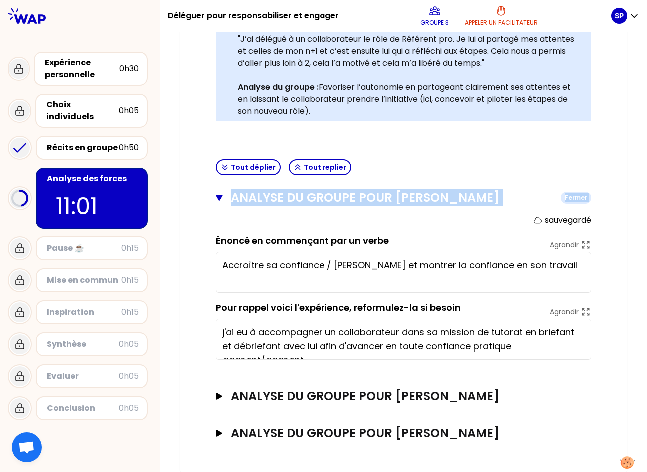
drag, startPoint x: 245, startPoint y: 222, endPoint x: 216, endPoint y: 201, distance: 35.4
click at [216, 201] on div "ANALYSE DU GROUPE POUR [PERSON_NAME] sauvegardé Énoncé en commençant par un ver…" at bounding box center [403, 279] width 383 height 199
click at [216, 201] on icon "button" at bounding box center [219, 198] width 7 height 8
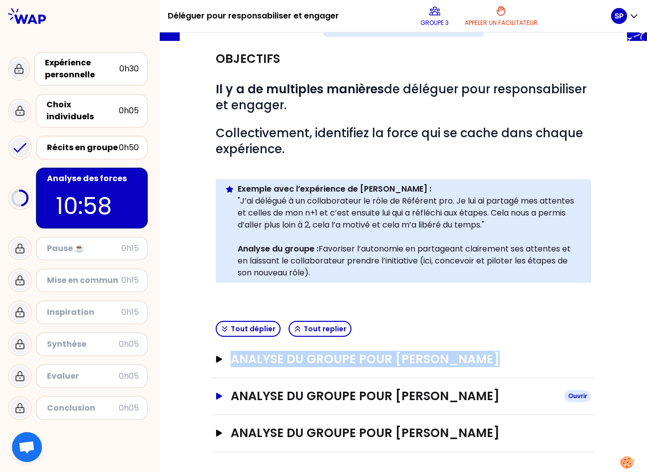
click at [216, 394] on icon "button" at bounding box center [219, 396] width 8 height 7
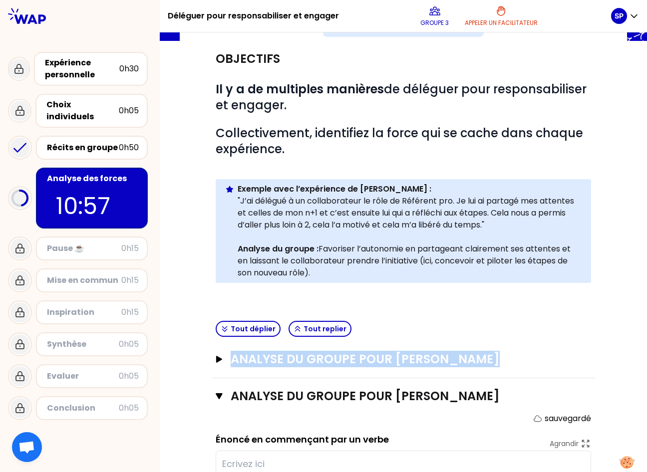
scroll to position [249, 0]
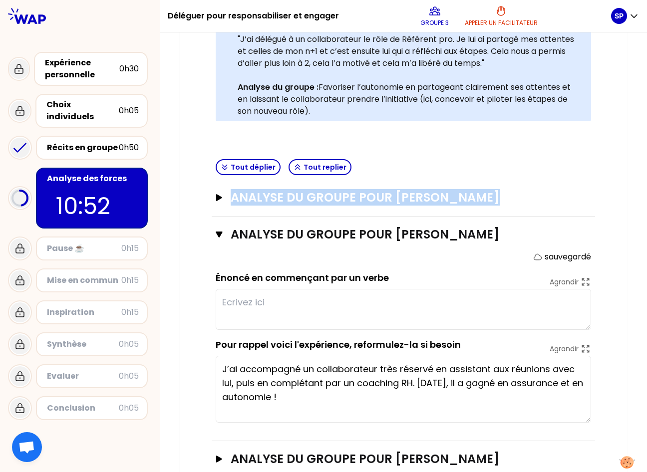
drag, startPoint x: 585, startPoint y: 395, endPoint x: 596, endPoint y: 421, distance: 28.2
click at [596, 400] on div "Objectifs # Il y a de multiples manières de déléguer pour responsabiliser et en…" at bounding box center [403, 178] width 407 height 599
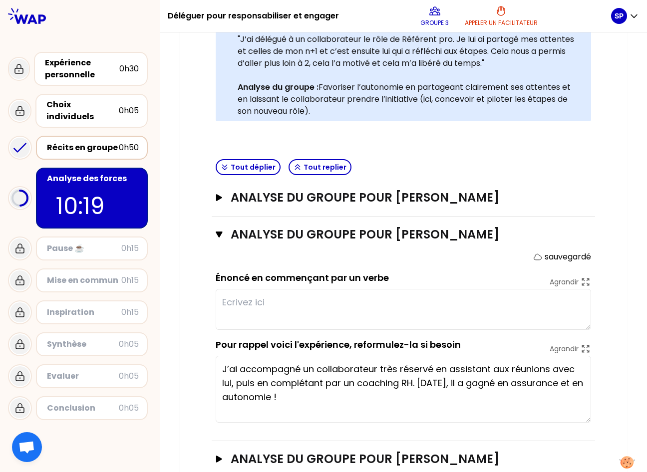
click at [80, 142] on div "Récits en groupe" at bounding box center [83, 148] width 72 height 12
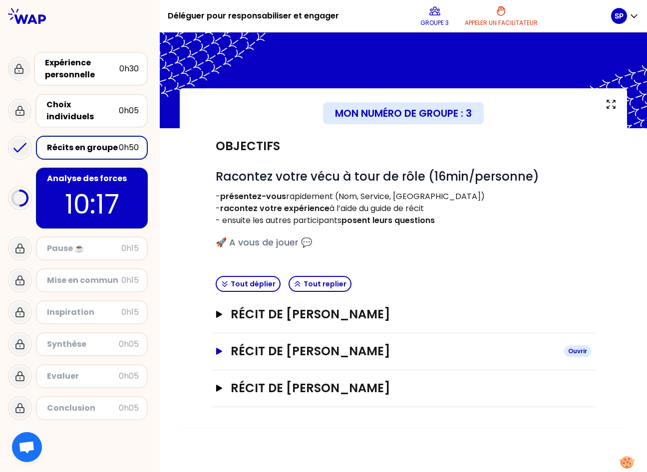
click at [219, 351] on icon "button" at bounding box center [219, 351] width 6 height 7
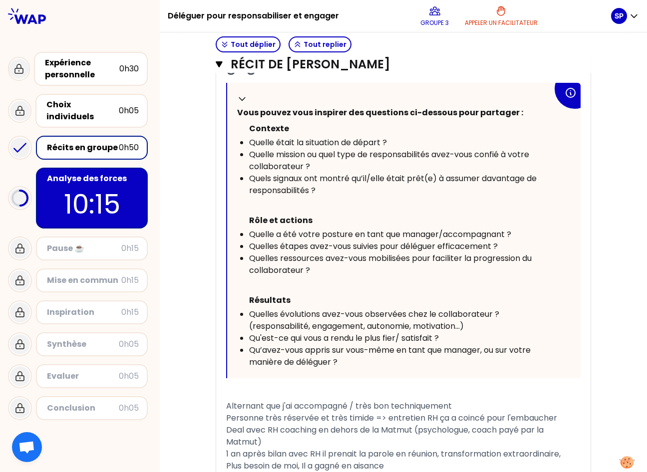
scroll to position [585, 0]
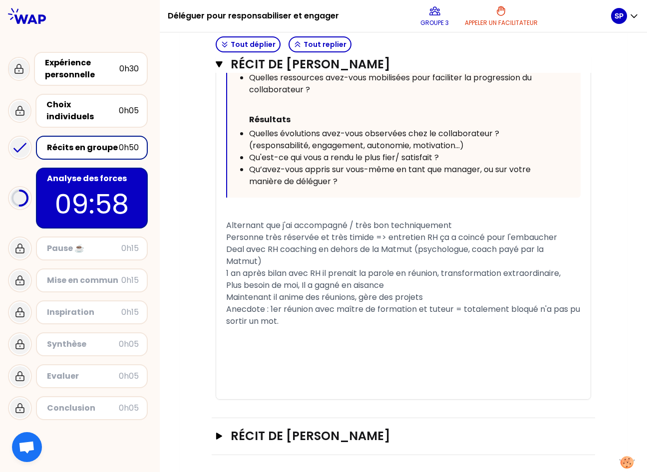
click at [86, 191] on p "09:58" at bounding box center [92, 204] width 94 height 39
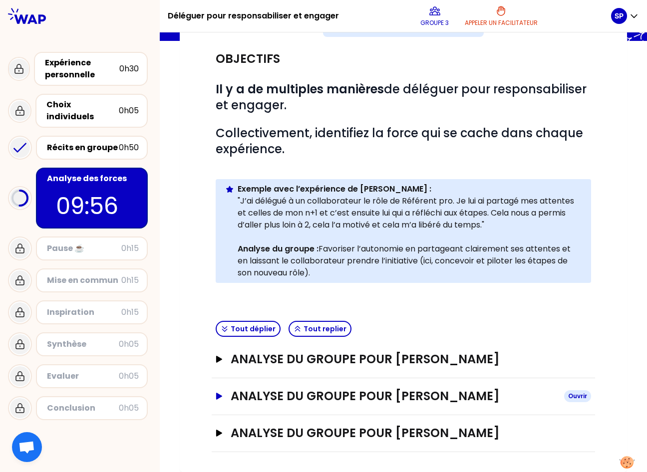
click at [216, 397] on icon "button" at bounding box center [219, 396] width 6 height 7
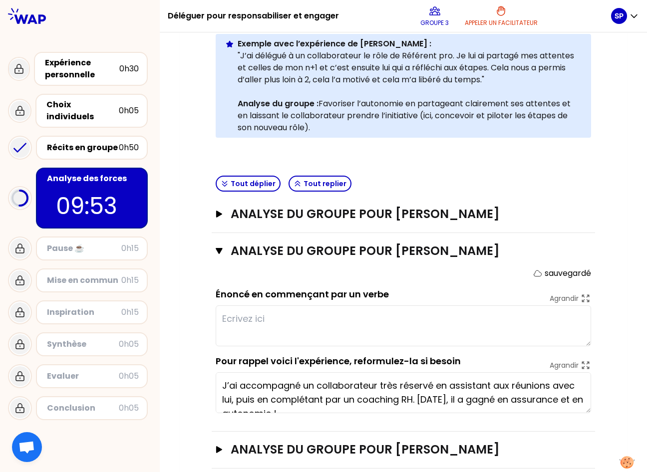
scroll to position [249, 0]
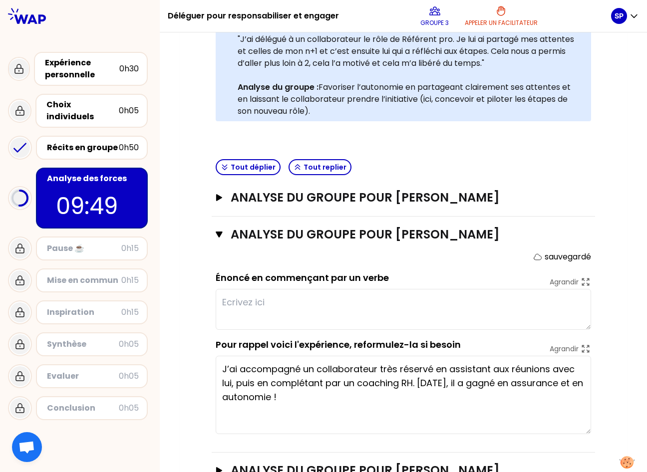
drag, startPoint x: 585, startPoint y: 395, endPoint x: 589, endPoint y: 433, distance: 37.6
click at [589, 400] on div "ANALYSE DU GROUPE POUR [PERSON_NAME] Fermer sauvegardé Énoncé en commençant par…" at bounding box center [403, 335] width 383 height 236
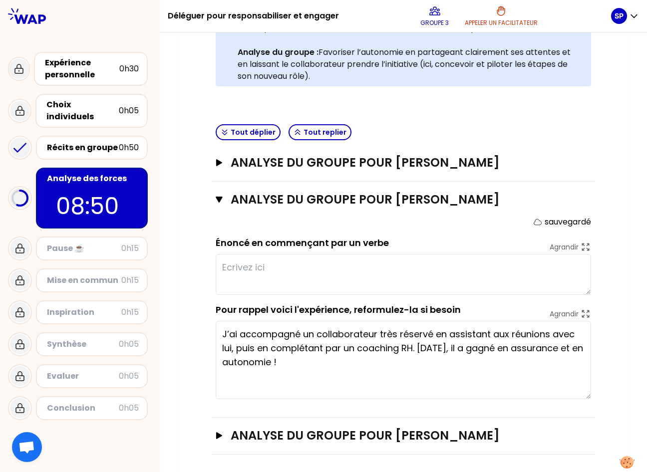
scroll to position [286, 0]
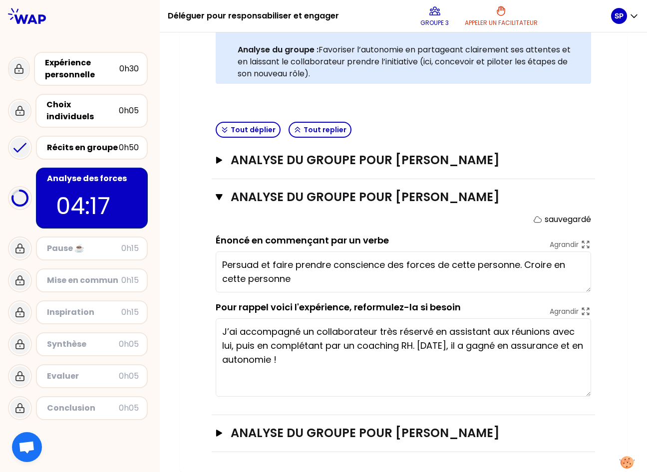
type textarea "Persuader et faire prendre conscience des forces de cette personne. Croire en c…"
click at [207, 400] on div "Objectifs # Il y a de multiples manières de déléguer pour responsabiliser et en…" at bounding box center [403, 147] width 407 height 610
click at [216, 400] on icon "button" at bounding box center [219, 433] width 6 height 7
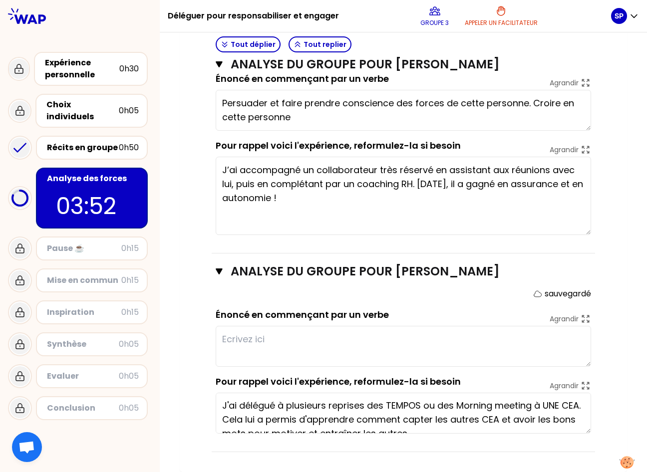
scroll to position [0, 0]
click at [497, 337] on textarea at bounding box center [403, 346] width 375 height 41
click at [469, 312] on div "Énoncé en commençant par un verbe Agrandir" at bounding box center [403, 337] width 375 height 59
click at [265, 347] on textarea at bounding box center [403, 346] width 375 height 41
type textarea "S"
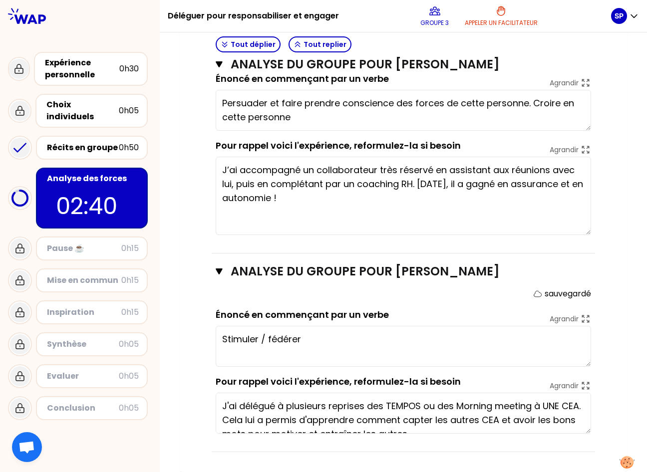
click at [431, 352] on textarea "Stimuler / fédérer" at bounding box center [403, 346] width 375 height 41
click at [267, 337] on textarea "Stimuler / fédérer" at bounding box center [403, 346] width 375 height 41
click at [311, 346] on textarea "Stimuler / Fédérer" at bounding box center [403, 346] width 375 height 41
click at [430, 206] on textarea "J’ai accompagné un collaborateur très réservé en assistant aux réunions avec lu…" at bounding box center [403, 196] width 375 height 78
click at [450, 319] on div "Énoncé en commençant par un verbe [PERSON_NAME] / Fédérer" at bounding box center [403, 337] width 375 height 59
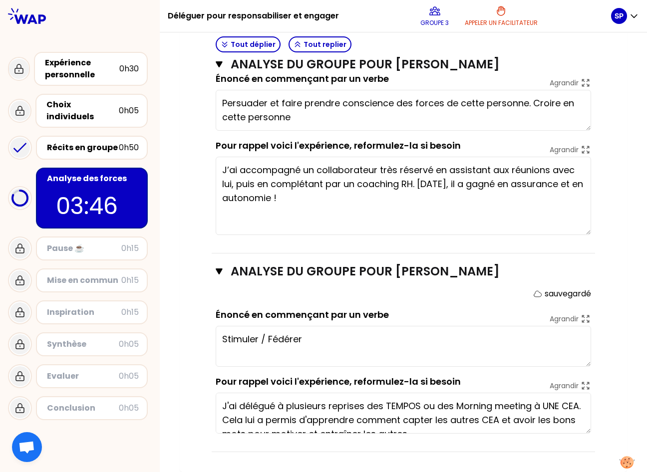
click at [332, 341] on textarea "Stimuler / Fédérer" at bounding box center [403, 346] width 375 height 41
type textarea "Stimuler / Fédérer autour de"
click at [471, 269] on h3 "ANALYSE DU GROUPE POUR [PERSON_NAME]" at bounding box center [392, 271] width 322 height 16
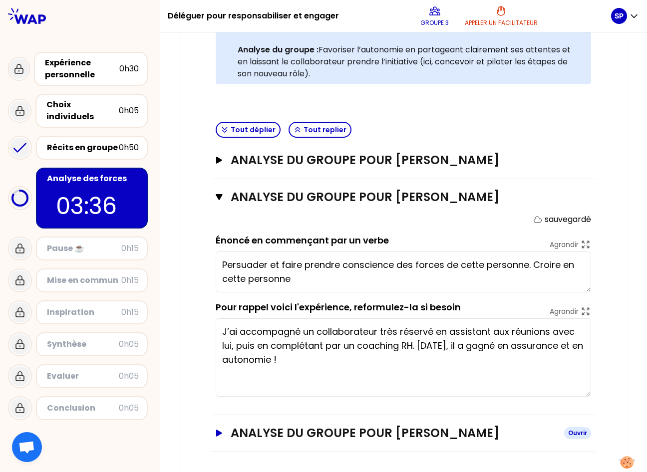
scroll to position [286, 0]
click at [262, 197] on h3 "ANALYSE DU GROUPE POUR [PERSON_NAME]" at bounding box center [392, 197] width 322 height 16
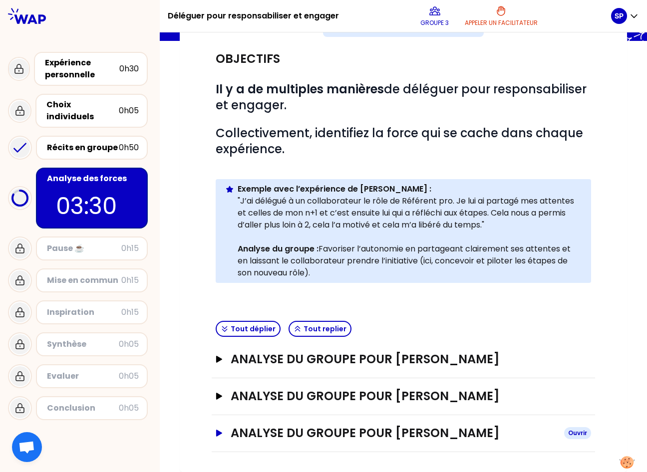
click at [308, 400] on h3 "ANALYSE DU GROUPE POUR [PERSON_NAME]" at bounding box center [393, 433] width 325 height 16
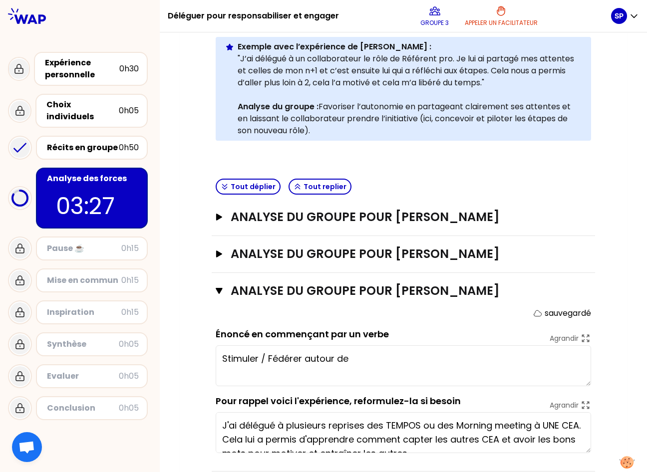
scroll to position [249, 0]
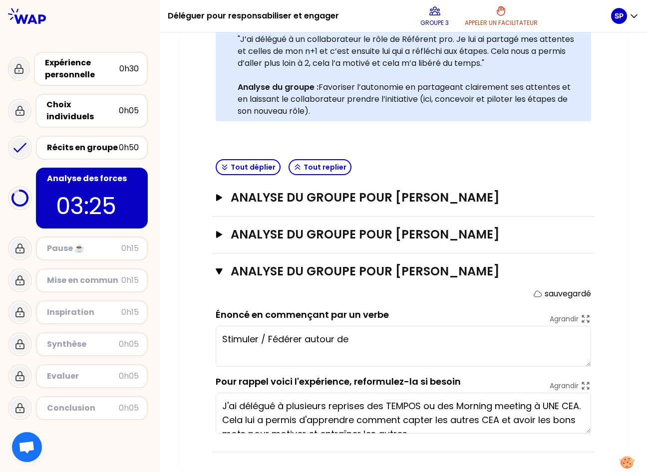
click at [271, 337] on textarea "Stimuler / Fédérer autour de" at bounding box center [403, 346] width 375 height 41
click at [263, 337] on textarea "Stimuler / Fédérer autour de" at bounding box center [403, 346] width 375 height 41
click at [365, 355] on textarea "Stimuler / Fédérer autour de" at bounding box center [403, 346] width 375 height 41
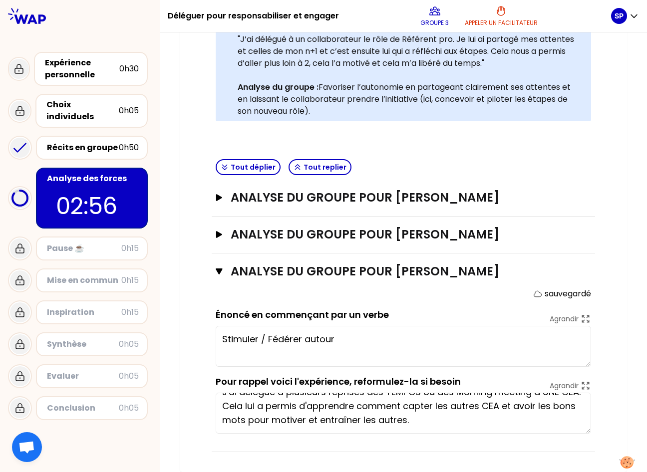
click at [442, 344] on textarea "Stimuler / Fédérer autour" at bounding box center [403, 346] width 375 height 41
click at [413, 342] on textarea "Stimuler / Fédérer autour" at bounding box center [403, 346] width 375 height 41
click at [498, 169] on div "Tout déplier Tout replier" at bounding box center [403, 167] width 383 height 24
click at [479, 336] on textarea "Stimuler / Fédérer" at bounding box center [403, 346] width 375 height 41
click at [218, 338] on textarea "Faire confiance dans la prise d'autonomie. Stimuler / Fédérer" at bounding box center [403, 346] width 375 height 41
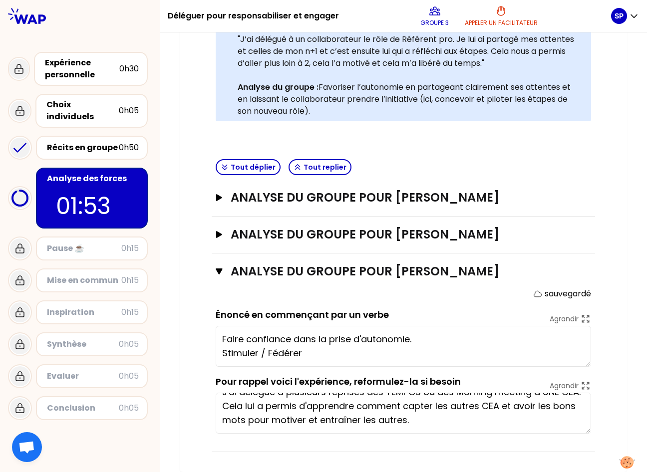
click at [322, 352] on textarea "Faire confiance dans la prise d'autonomie. Stimuler / Fédérer" at bounding box center [403, 346] width 375 height 41
click at [490, 152] on div "Objectifs # Il y a de multiples manières de déléguer pour responsabiliser et en…" at bounding box center [403, 17] width 383 height 276
click at [304, 356] on textarea "Faire confiance dans la prise d'autonomie. Stimuler / Fédérer" at bounding box center [403, 346] width 375 height 41
click at [395, 355] on textarea "Faire confiance dans la prise d'autonomie. Stimuler / Fédérer /Responsabiliser" at bounding box center [403, 346] width 375 height 41
drag, startPoint x: 306, startPoint y: 352, endPoint x: 231, endPoint y: 355, distance: 75.4
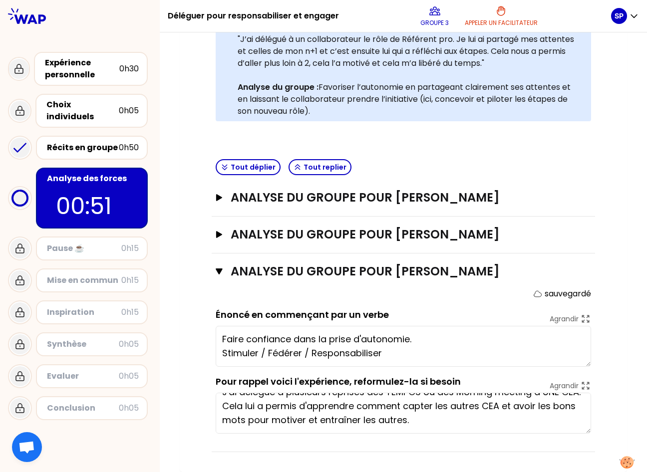
click at [231, 355] on textarea "Faire confiance dans la prise d'autonomie. Stimuler / Fédérer / Responsabiliser" at bounding box center [403, 346] width 375 height 41
click at [450, 334] on textarea "Faire confiance dans la prise d'autonomie. Stimuler / Fédérer / Responsabiliser" at bounding box center [403, 346] width 375 height 41
drag, startPoint x: 305, startPoint y: 351, endPoint x: 215, endPoint y: 352, distance: 90.3
click at [216, 352] on textarea "Faire confiance dans la prise d'autonomie. Stimuler / Fédérer / Responsabiliser" at bounding box center [403, 346] width 375 height 41
type textarea "Faire confiance dans la prise d'autonomie. Responsabiliser pour faire grandir."
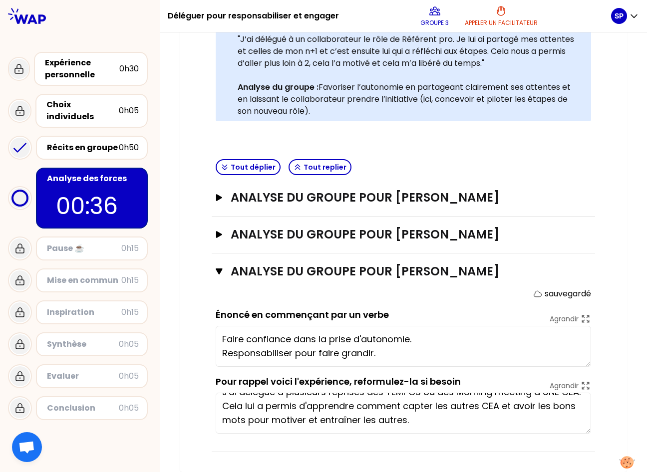
click at [194, 314] on div "Mon numéro de groupe : 3 Objectifs # Il y a de multiples manières de déléguer p…" at bounding box center [403, 155] width 447 height 633
click at [220, 272] on button "ANALYSE DU GROUPE POUR [PERSON_NAME]" at bounding box center [403, 271] width 375 height 16
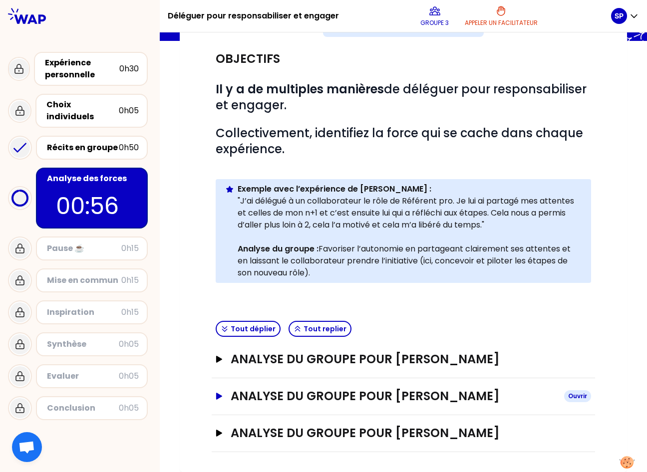
click at [216, 396] on icon "button" at bounding box center [219, 396] width 6 height 7
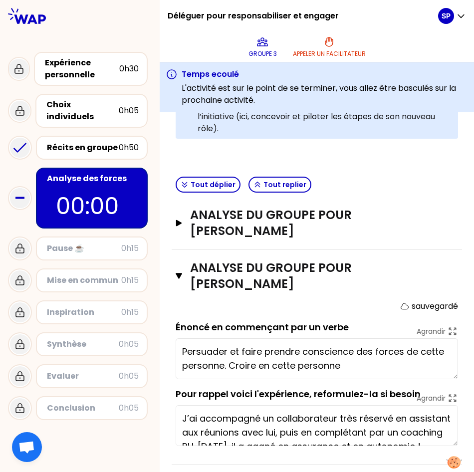
scroll to position [385, 0]
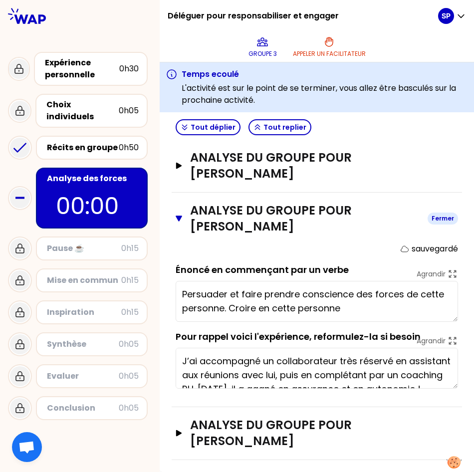
click at [181, 216] on icon "button" at bounding box center [179, 218] width 6 height 5
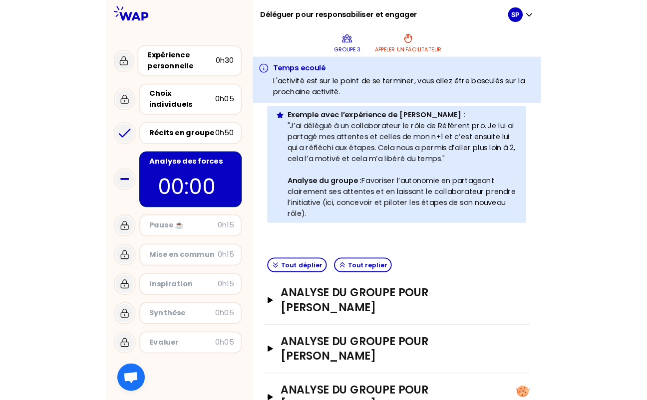
scroll to position [197, 0]
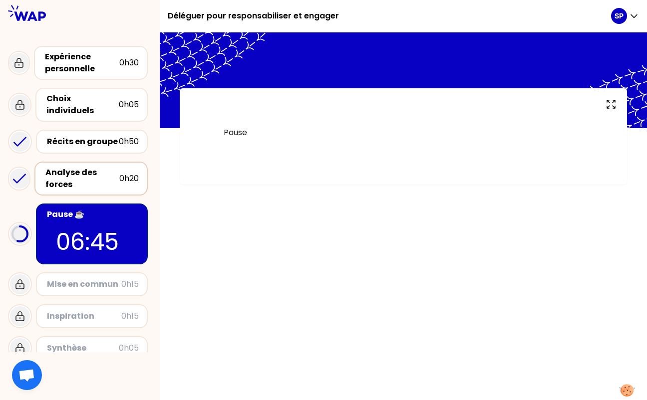
click at [486, 49] on div at bounding box center [403, 80] width 487 height 96
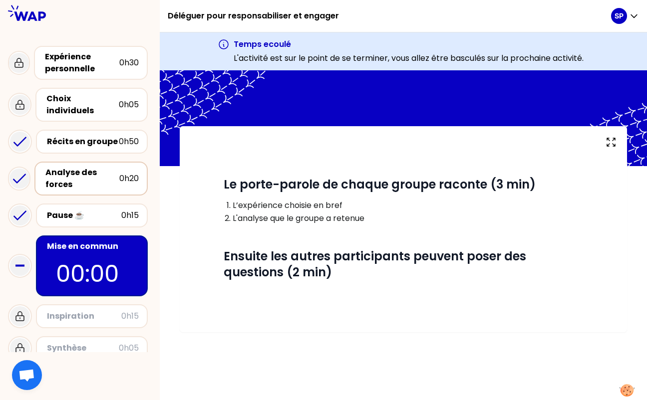
click at [86, 257] on p "00:00" at bounding box center [92, 274] width 72 height 35
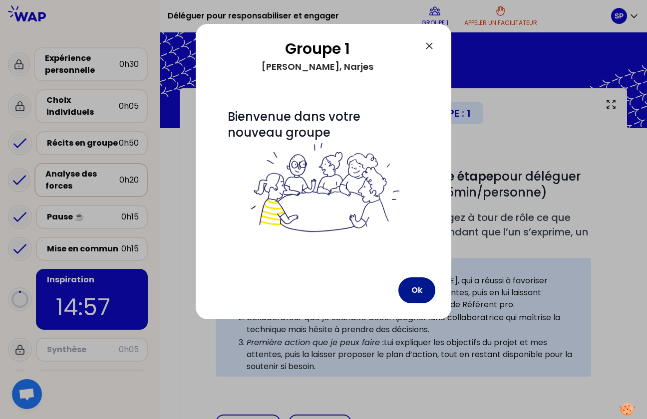
click at [422, 292] on button "Ok" at bounding box center [416, 290] width 37 height 26
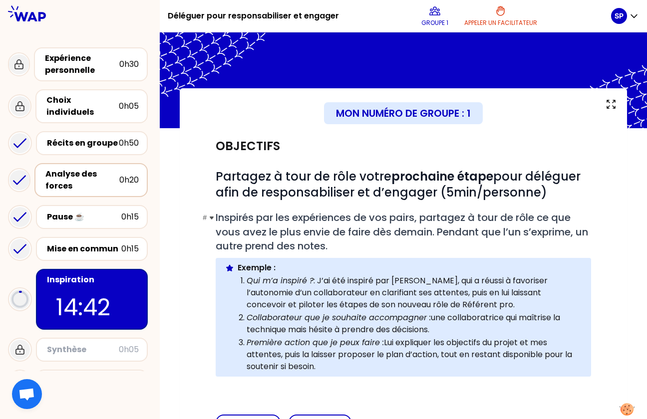
click at [251, 240] on span "Inspirés par les expériences de vos pairs, partagez à tour de rôle ce que vous …" at bounding box center [403, 232] width 375 height 42
click at [80, 279] on div "Inspiration 14:40" at bounding box center [92, 299] width 112 height 61
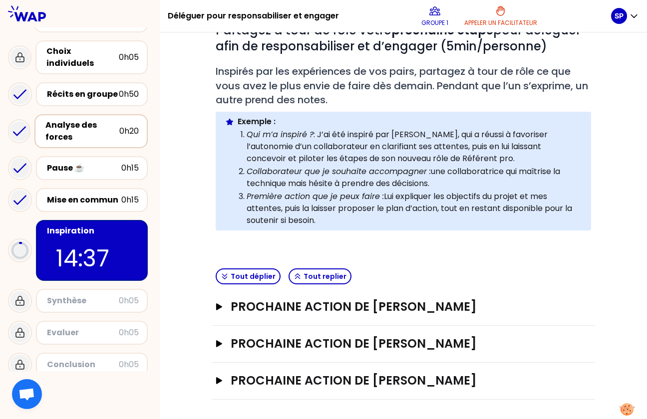
scroll to position [147, 0]
click at [225, 307] on button "Prochaine action de [PERSON_NAME] Ouvrir" at bounding box center [403, 306] width 375 height 16
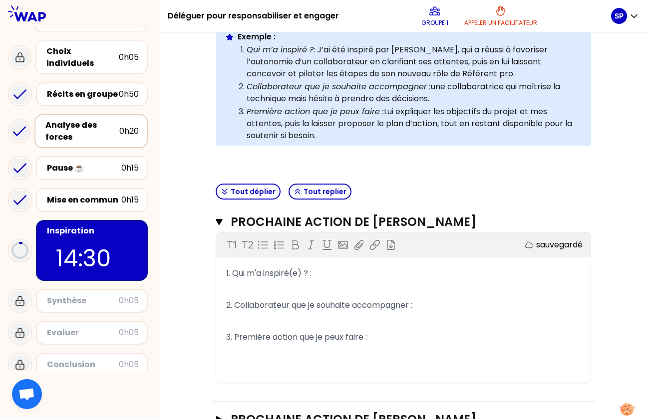
scroll to position [307, 0]
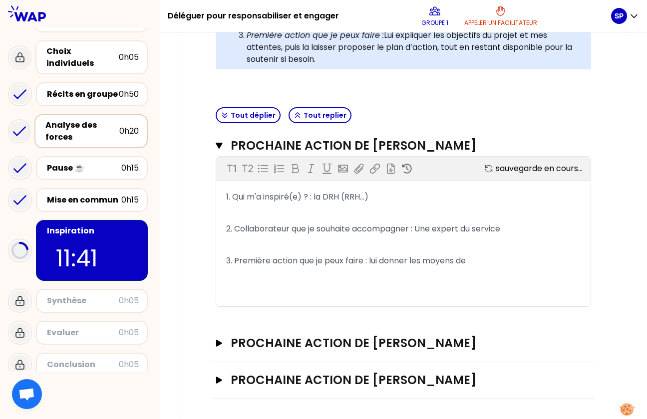
click at [447, 111] on div "Tout déplier Tout replier" at bounding box center [403, 115] width 383 height 24
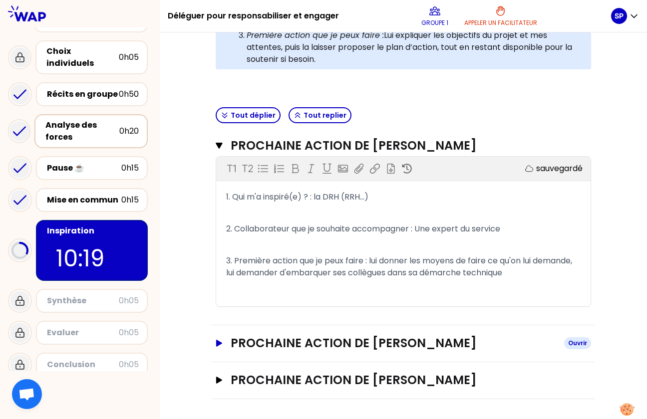
click at [218, 345] on icon "button" at bounding box center [219, 343] width 6 height 7
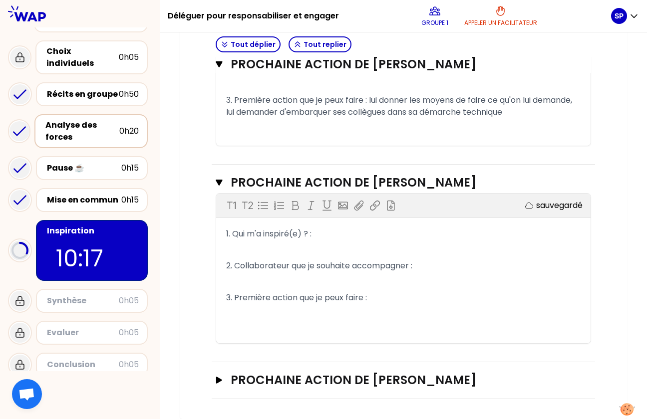
scroll to position [468, 0]
click at [295, 244] on p "﻿" at bounding box center [403, 250] width 354 height 16
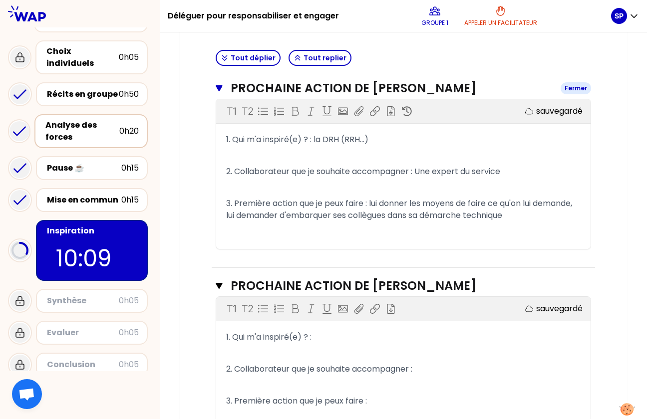
click at [219, 90] on icon "button" at bounding box center [219, 88] width 6 height 6
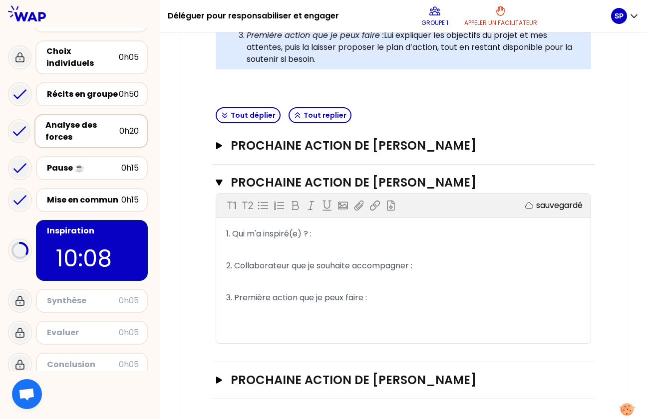
click at [257, 254] on p "﻿" at bounding box center [403, 250] width 354 height 16
click at [242, 247] on p "﻿" at bounding box center [403, 250] width 354 height 16
click at [218, 144] on icon "button" at bounding box center [219, 145] width 6 height 7
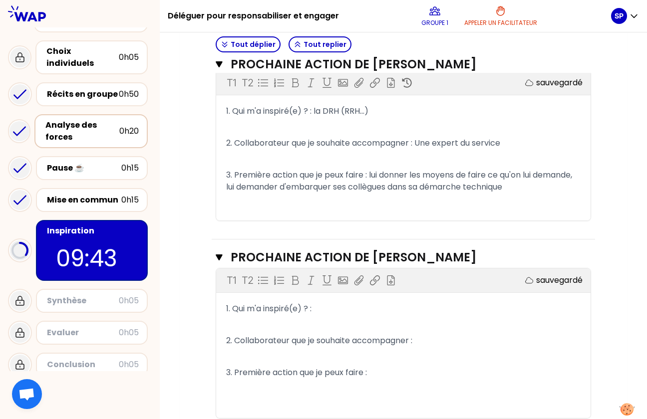
scroll to position [394, 0]
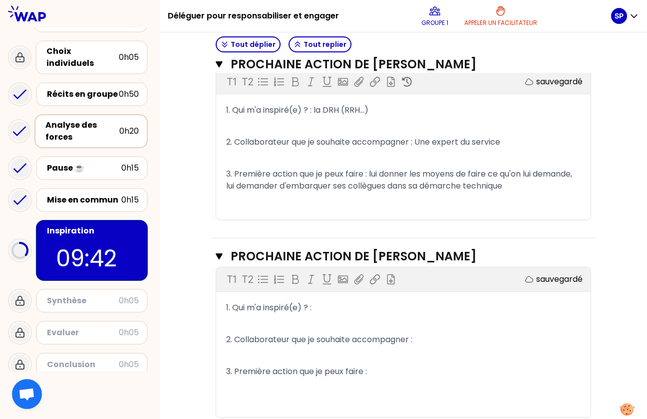
click at [248, 313] on p "1. Qui m'a inspiré(e) ? :" at bounding box center [403, 308] width 354 height 16
click at [239, 321] on p "﻿" at bounding box center [403, 324] width 354 height 16
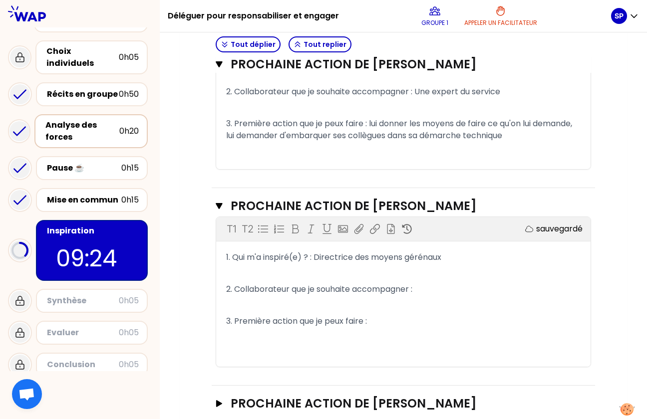
scroll to position [443, 0]
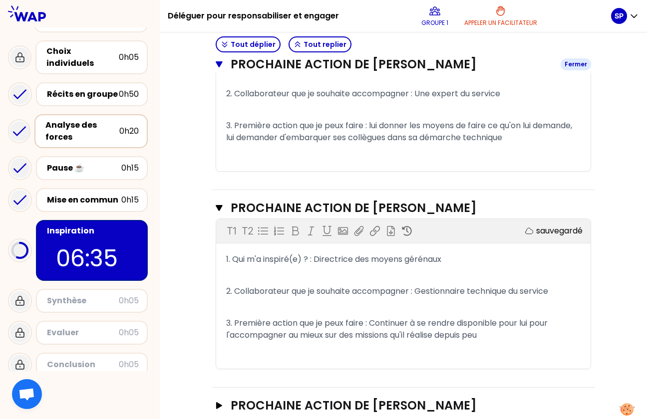
click at [219, 67] on icon "button" at bounding box center [219, 64] width 6 height 6
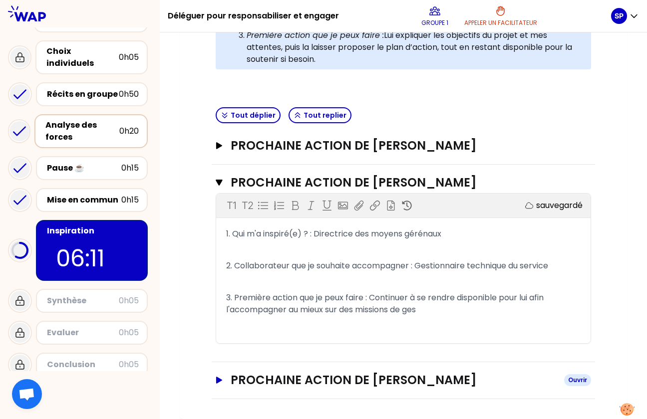
click at [220, 380] on icon "button" at bounding box center [219, 380] width 6 height 7
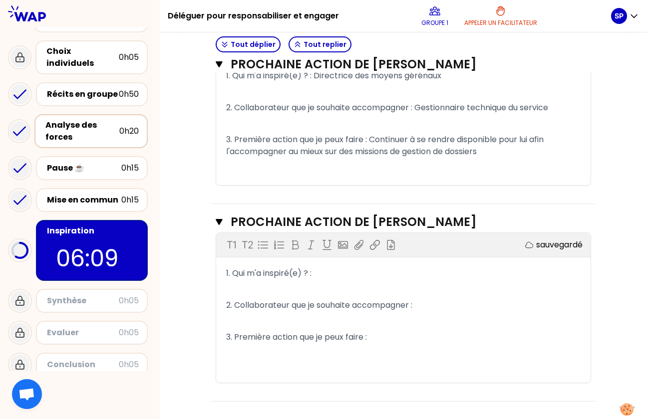
scroll to position [468, 0]
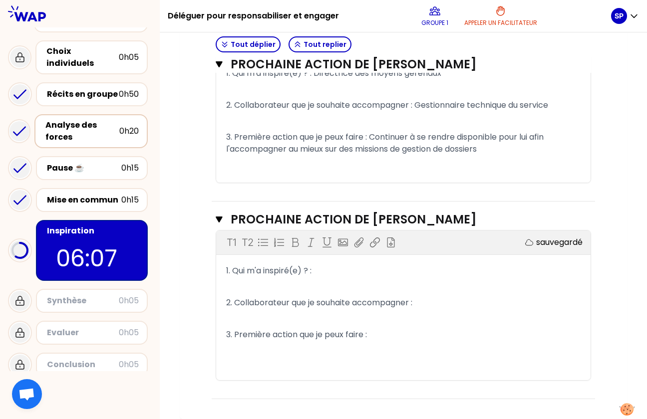
click at [326, 275] on p "1. Qui m'a inspiré(e) ? :" at bounding box center [403, 271] width 354 height 16
click at [218, 65] on icon "button" at bounding box center [219, 64] width 6 height 6
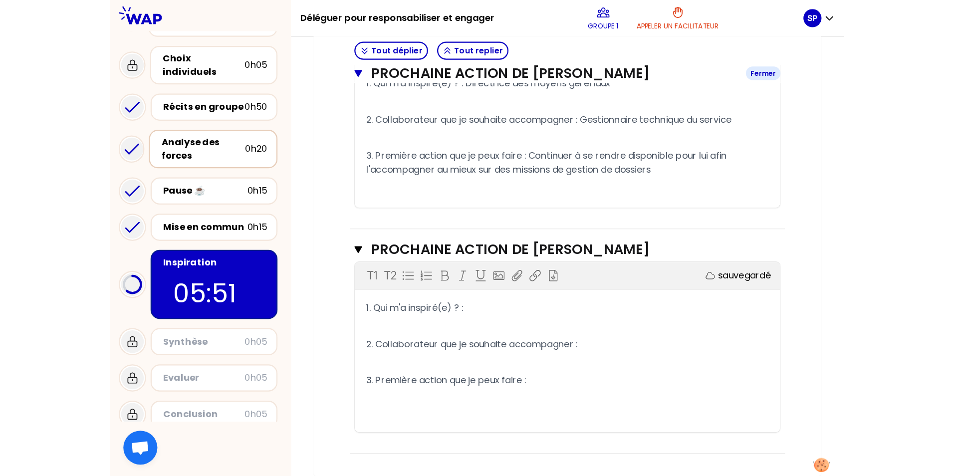
scroll to position [307, 0]
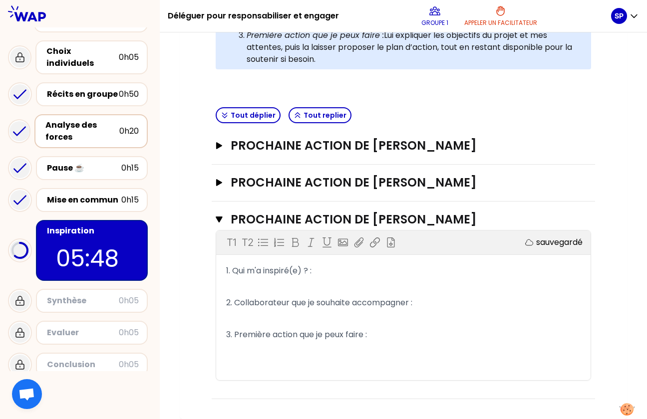
click at [339, 273] on p "1. Qui m'a inspiré(e) ? :" at bounding box center [403, 271] width 354 height 16
click at [333, 271] on p "1. Qui m'a inspiré(e) ? :" at bounding box center [403, 271] width 354 height 16
click at [438, 303] on p "2. Collaborateur que je souhaite accompagner :" at bounding box center [403, 303] width 354 height 16
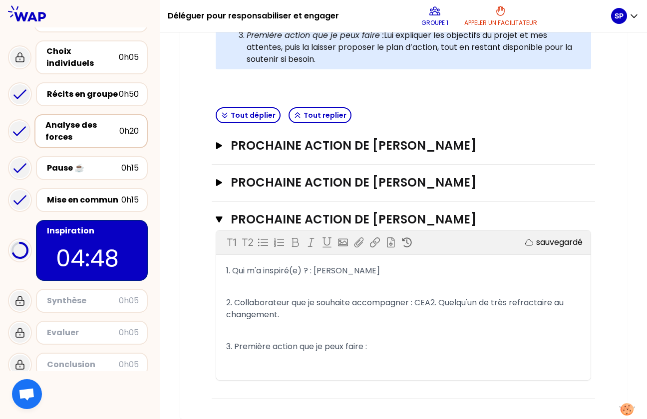
click at [390, 349] on p "3. Première action que je peux faire :" at bounding box center [403, 347] width 354 height 16
click at [551, 343] on span "3. Première action que je peux faire : [PERSON_NAME] la prochaine opportunité q…" at bounding box center [394, 352] width 336 height 23
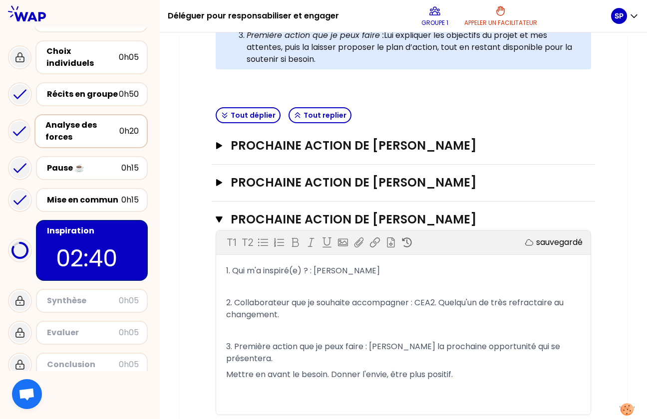
click at [302, 352] on p "3. Première action que je peux faire : [PERSON_NAME] la prochaine opportunité q…" at bounding box center [403, 353] width 354 height 28
click at [358, 270] on p "1. Qui m'a inspiré(e) ? : Laurenn0" at bounding box center [403, 271] width 354 height 16
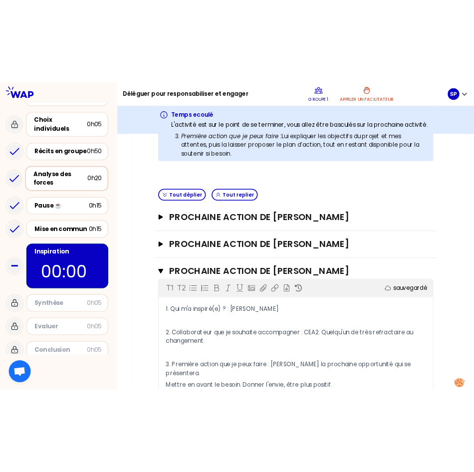
scroll to position [0, 0]
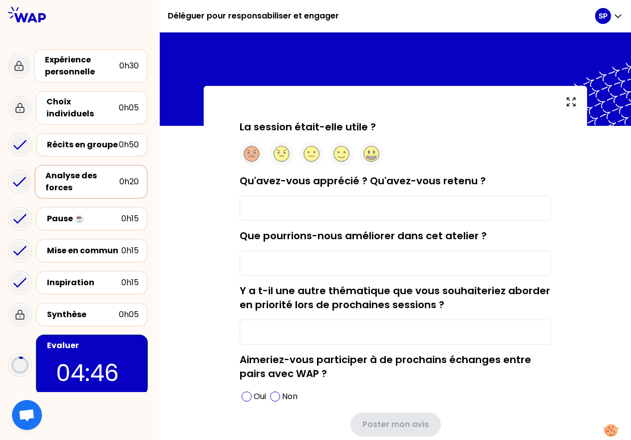
click at [360, 201] on input "Qu'avez-vous apprécié ? Qu'avez-vous retenu ?" at bounding box center [395, 208] width 311 height 25
type input "Les temps de partages en groupes très enrichissant."
click at [472, 204] on input "Les temps de partages en groupes très enrichissant." at bounding box center [395, 208] width 311 height 25
click at [445, 208] on input "Les temps de partages en groupes très enrichissant." at bounding box center [395, 208] width 311 height 25
click at [274, 261] on input "Que pourrions-nous améliorer dans cet atelier ?" at bounding box center [395, 263] width 311 height 25
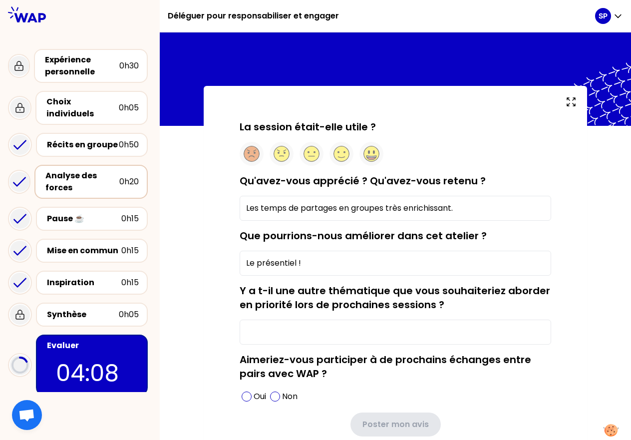
type input "Le présentiel !"
click at [278, 330] on input "Y a t-il une autre thématique que vous souhaiteriez aborder en priorité lors de…" at bounding box center [395, 331] width 311 height 25
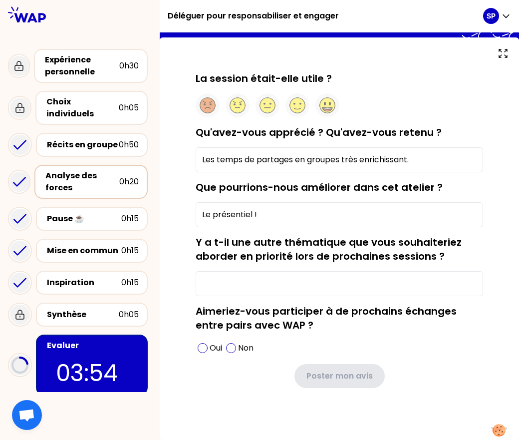
scroll to position [51, 0]
click at [208, 349] on span at bounding box center [203, 348] width 10 height 10
click at [252, 269] on div "Y a t-il une autre thématique que vous souhaiteriez aborder en priorité lors de…" at bounding box center [339, 265] width 287 height 61
click at [249, 275] on input "Y a t-il une autre thématique que vous souhaiteriez aborder en priorité lors de…" at bounding box center [339, 283] width 287 height 25
click at [351, 159] on input "Les temps de partages en groupes très enrichissant." at bounding box center [339, 159] width 287 height 25
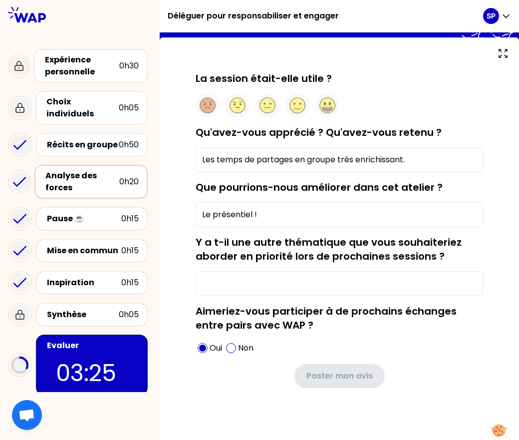
click at [264, 162] on input "Les temps de partages en groupe très enrichissant." at bounding box center [339, 159] width 287 height 25
type input "Les temps de partages en groupe très enrichissant."
click at [266, 282] on input "Y a t-il une autre thématique que vous souhaiteriez aborder en priorité lors de…" at bounding box center [339, 283] width 287 height 25
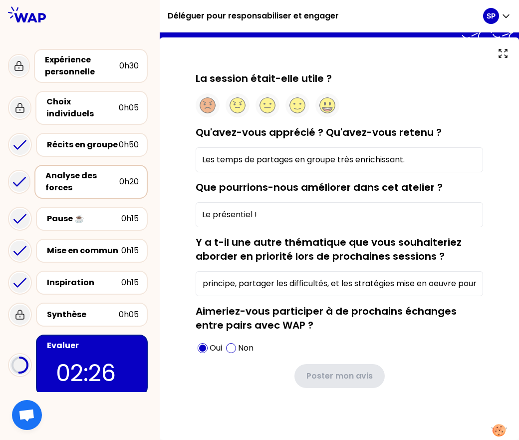
scroll to position [0, 71]
click at [404, 284] on input "Sur le même principe, partager les difficultés, et les stratégies mise en oeuvr…" at bounding box center [339, 283] width 287 height 25
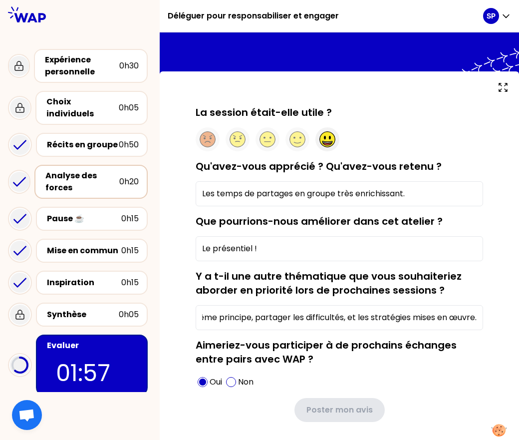
scroll to position [0, 0]
click at [331, 138] on circle at bounding box center [327, 139] width 15 height 15
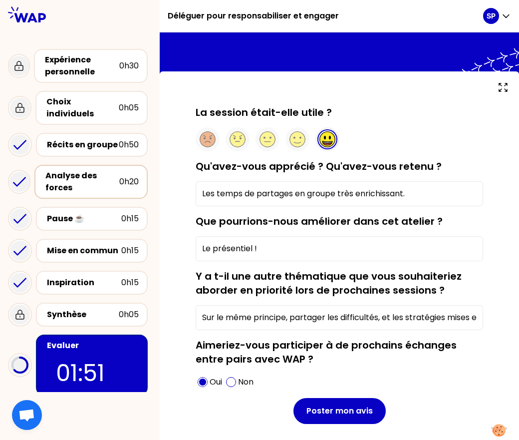
click at [428, 318] on input "Sur le même principe, partager les difficultés, et les stratégies mises en œuvr…" at bounding box center [339, 317] width 287 height 25
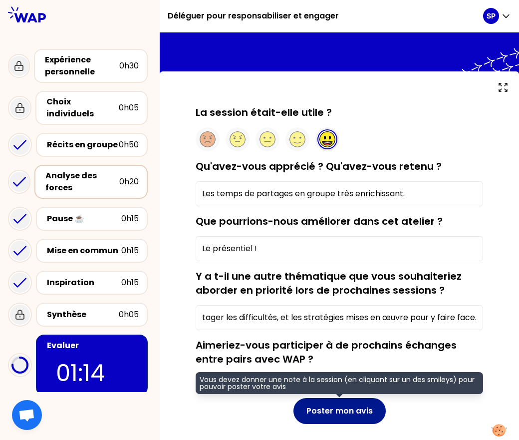
type input "Sur le même principe, partager les difficultés, et les stratégies mises en œuvr…"
click at [352, 400] on button "Poster mon avis" at bounding box center [339, 411] width 92 height 26
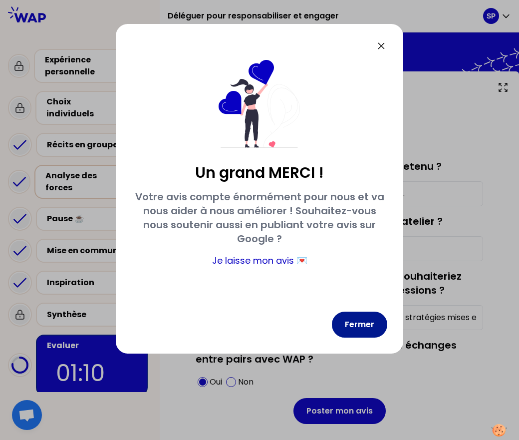
click at [371, 325] on button "Fermer" at bounding box center [359, 324] width 55 height 26
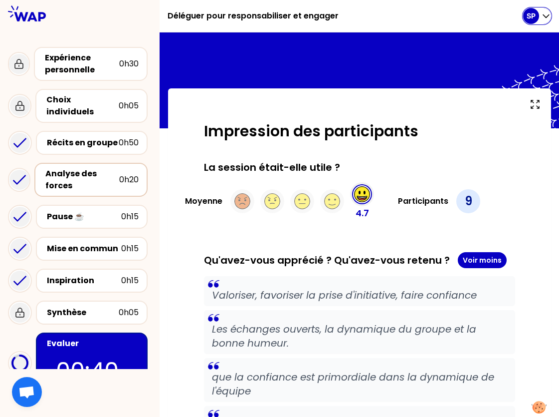
click at [547, 18] on icon "button" at bounding box center [546, 16] width 10 height 10
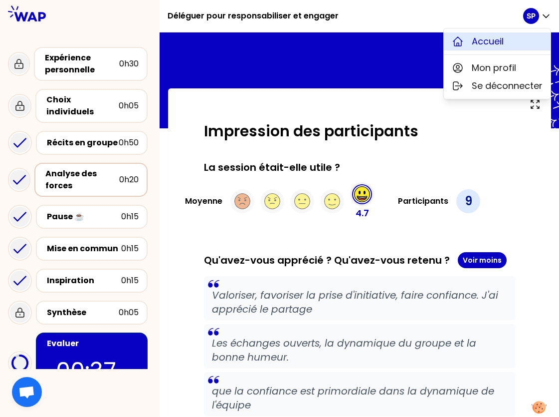
click at [496, 45] on span "Accueil" at bounding box center [488, 41] width 32 height 14
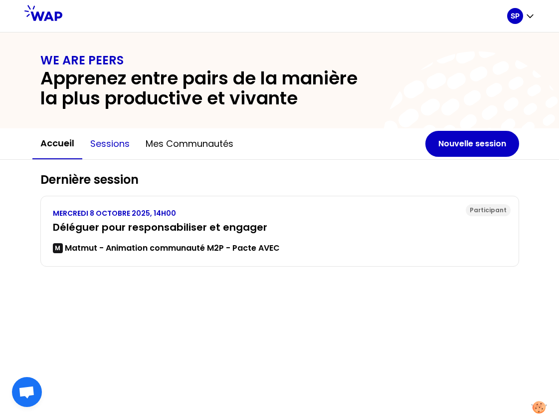
click at [97, 142] on button "Sessions" at bounding box center [109, 144] width 55 height 30
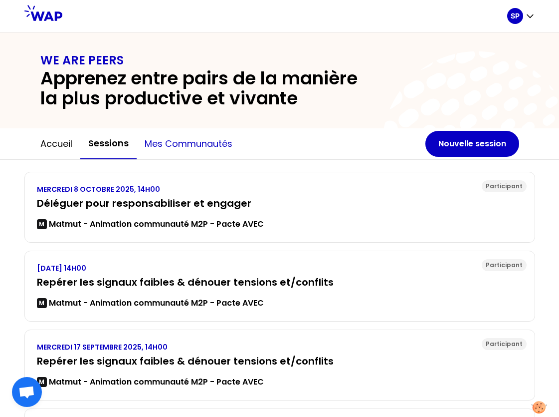
click at [187, 142] on button "Mes communautés" at bounding box center [189, 144] width 104 height 30
